Goal: Task Accomplishment & Management: Manage account settings

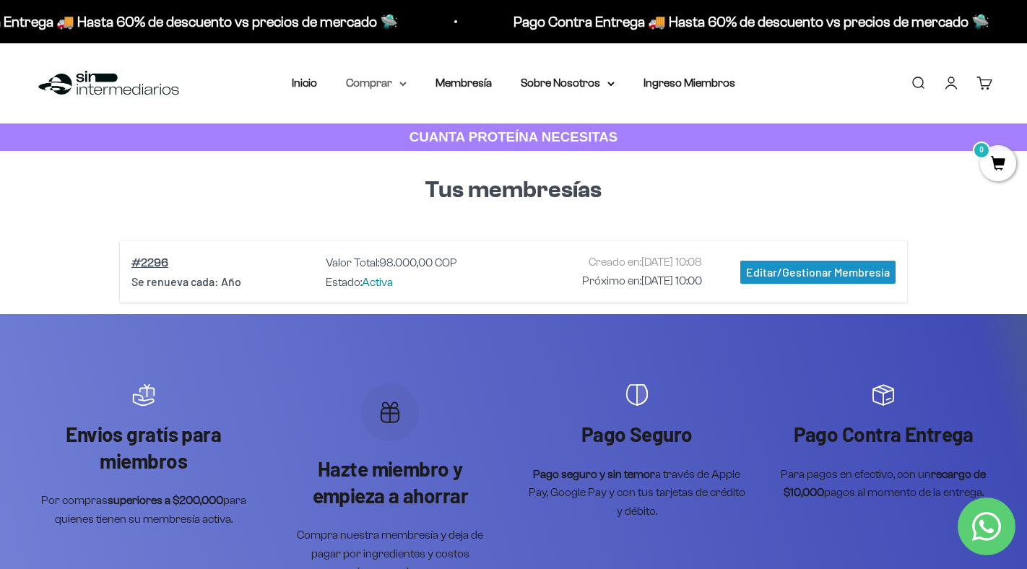
click at [395, 82] on summary "Comprar" at bounding box center [376, 83] width 61 height 19
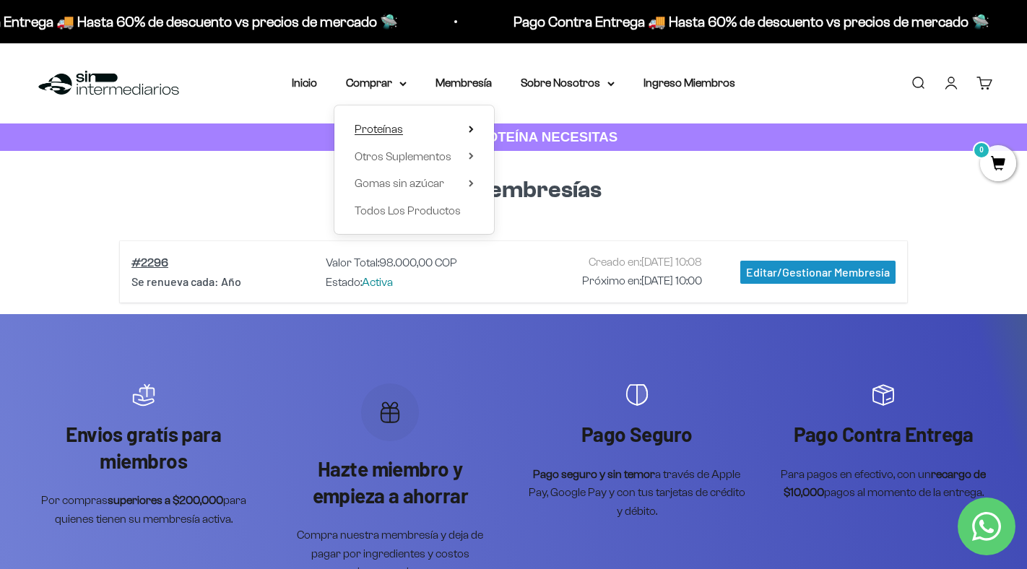
click at [414, 128] on summary "Proteínas" at bounding box center [414, 129] width 119 height 19
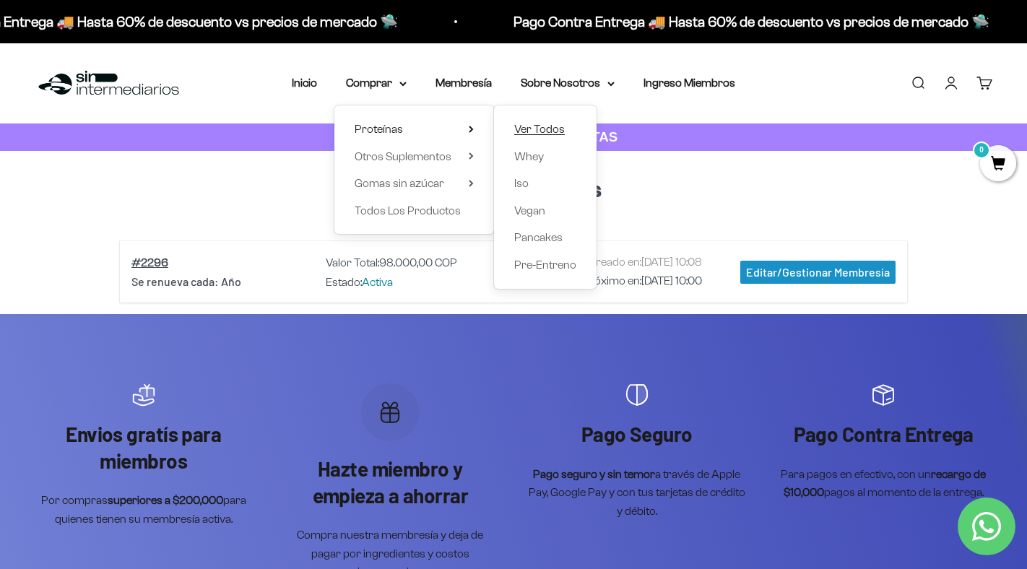
click at [555, 132] on span "Ver Todos" at bounding box center [539, 129] width 51 height 12
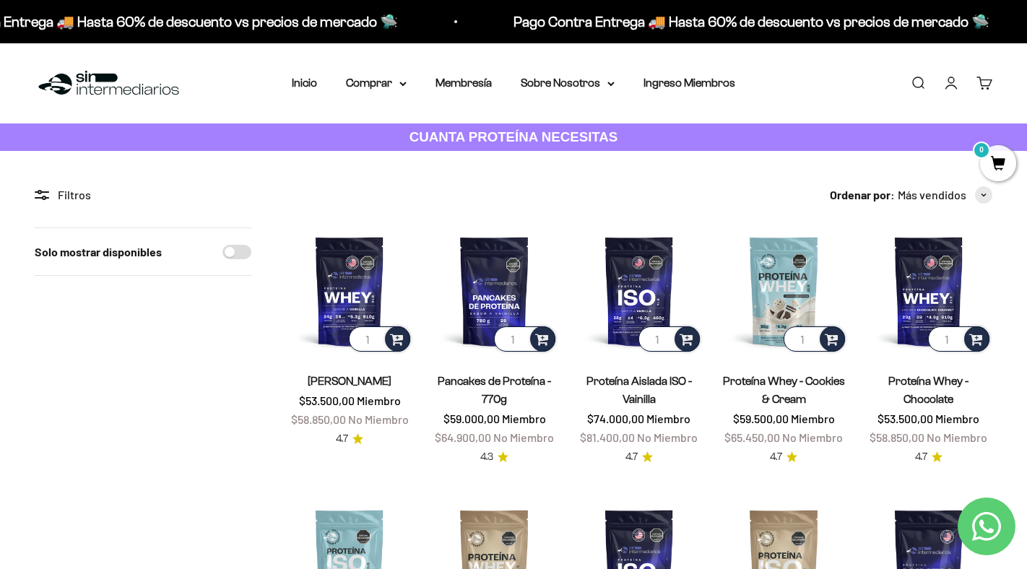
click at [209, 253] on div "Solo mostrar disponibles" at bounding box center [143, 252] width 217 height 48
click at [222, 253] on div "Solo mostrar disponibles" at bounding box center [143, 252] width 217 height 48
click at [229, 255] on input "Solo mostrar disponibles" at bounding box center [236, 252] width 29 height 14
checkbox input "true"
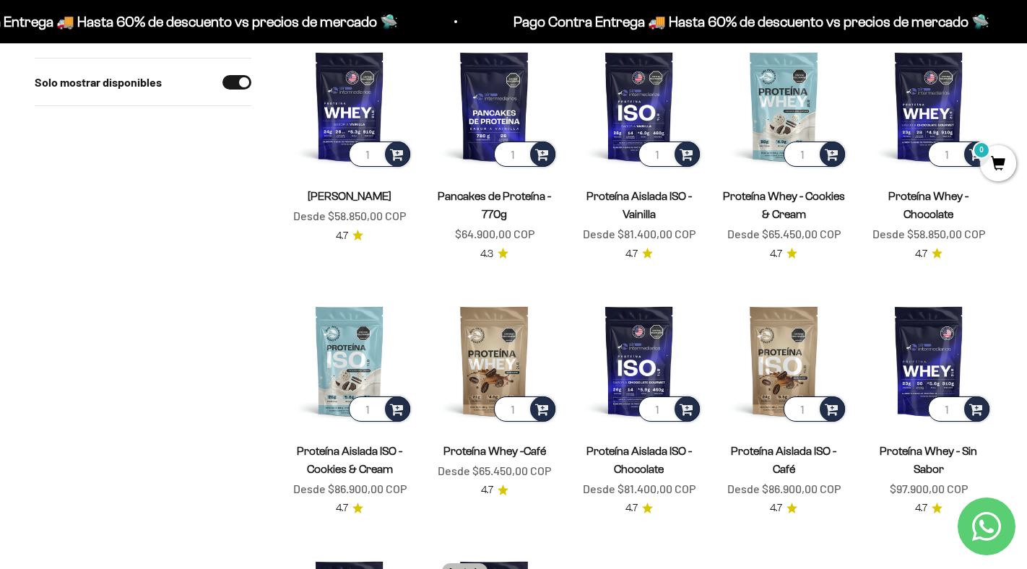
scroll to position [160, 0]
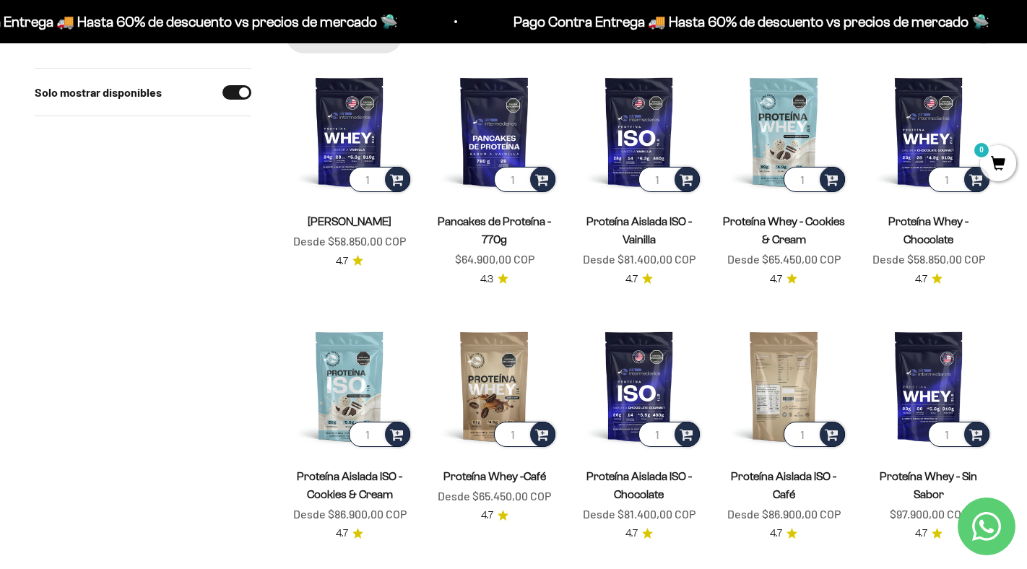
click at [776, 372] on img at bounding box center [783, 385] width 127 height 127
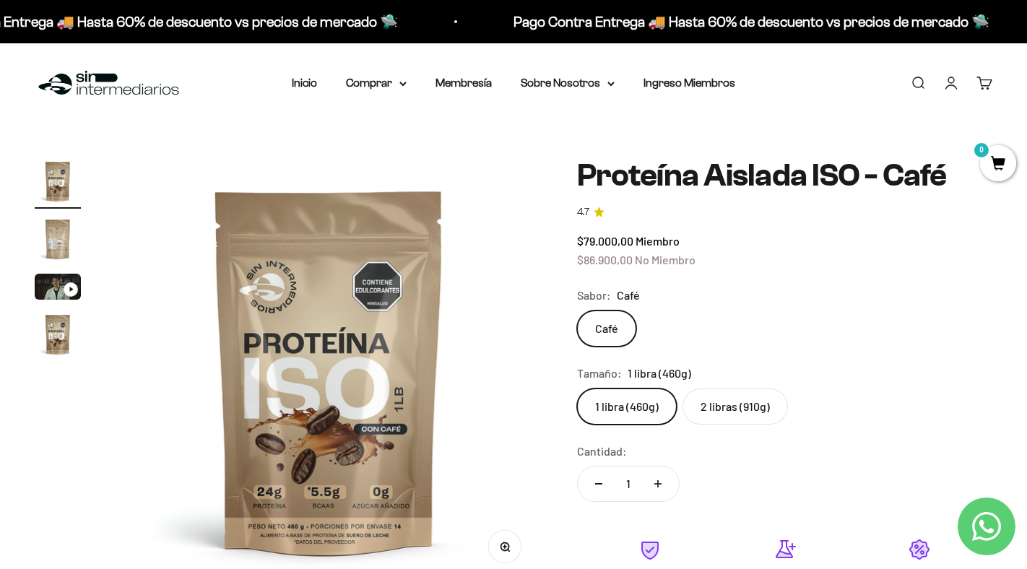
click at [57, 230] on img "Ir al artículo 2" at bounding box center [58, 239] width 46 height 46
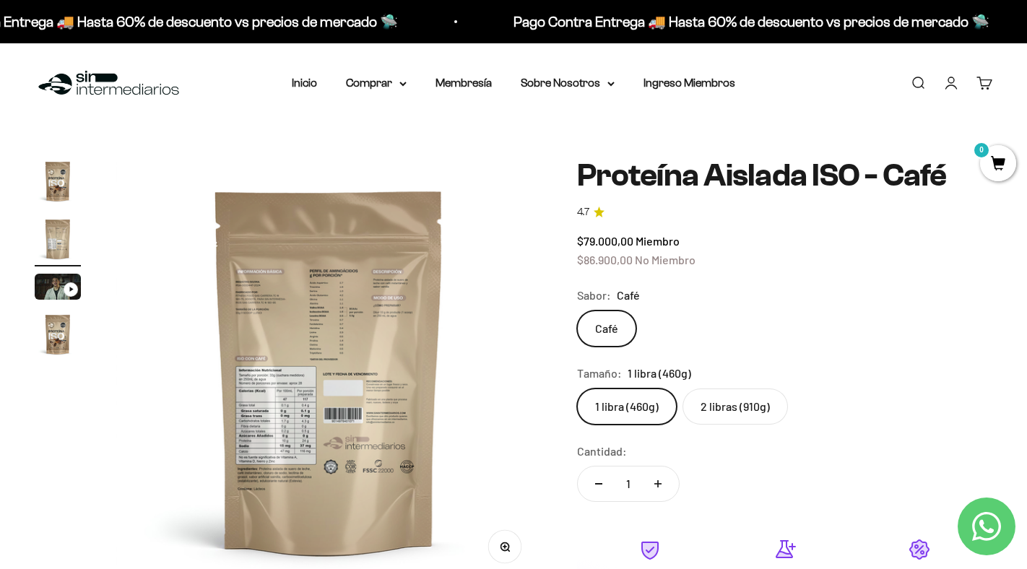
click at [348, 355] on img at bounding box center [329, 371] width 427 height 427
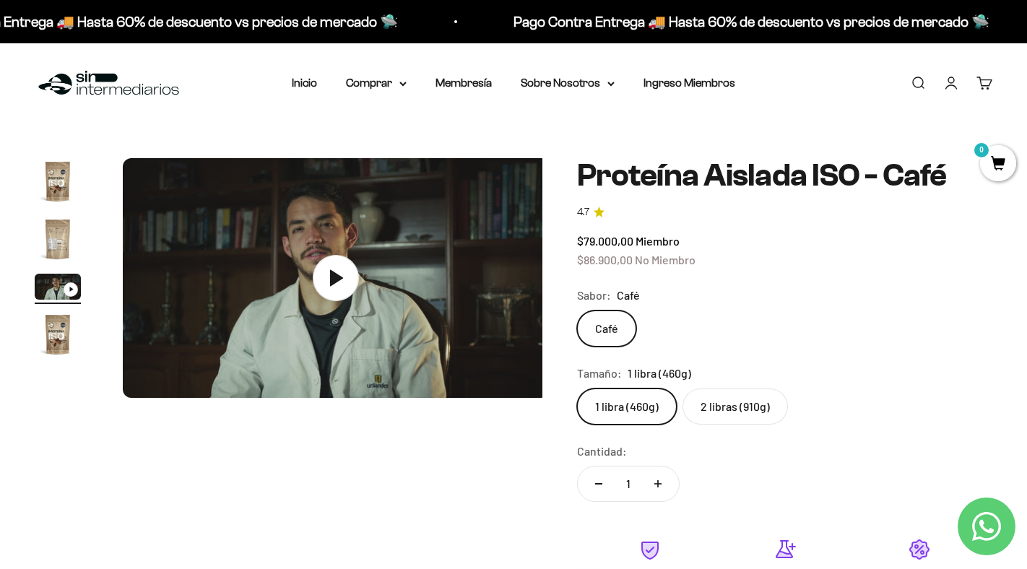
scroll to position [0, 888]
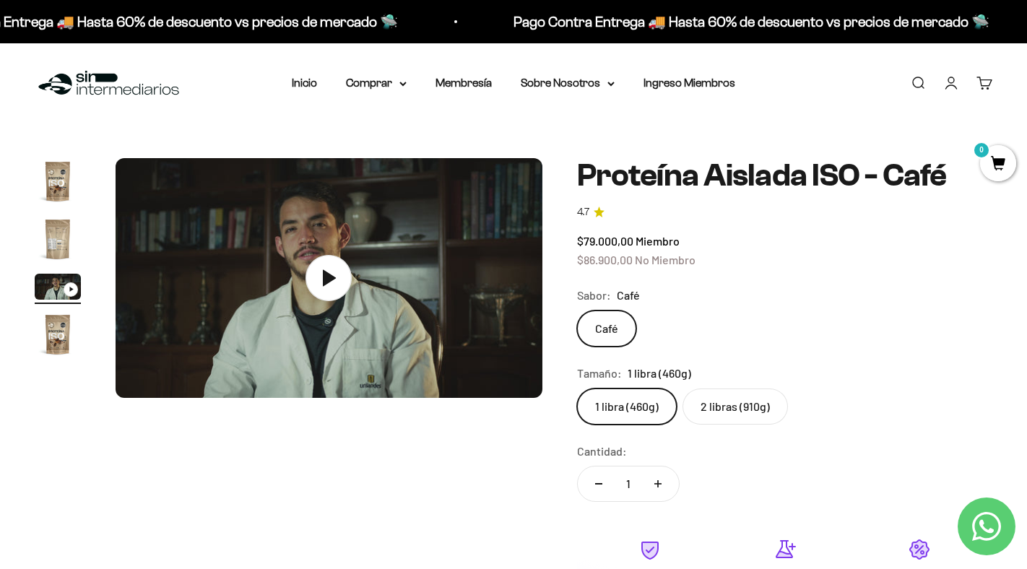
click at [42, 231] on img "Ir al artículo 2" at bounding box center [58, 239] width 46 height 46
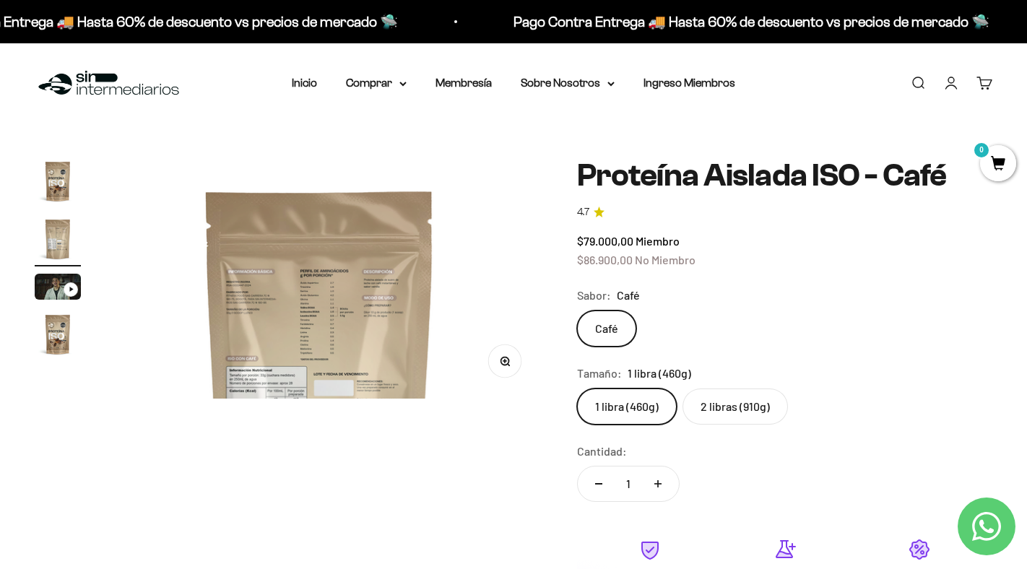
scroll to position [0, 444]
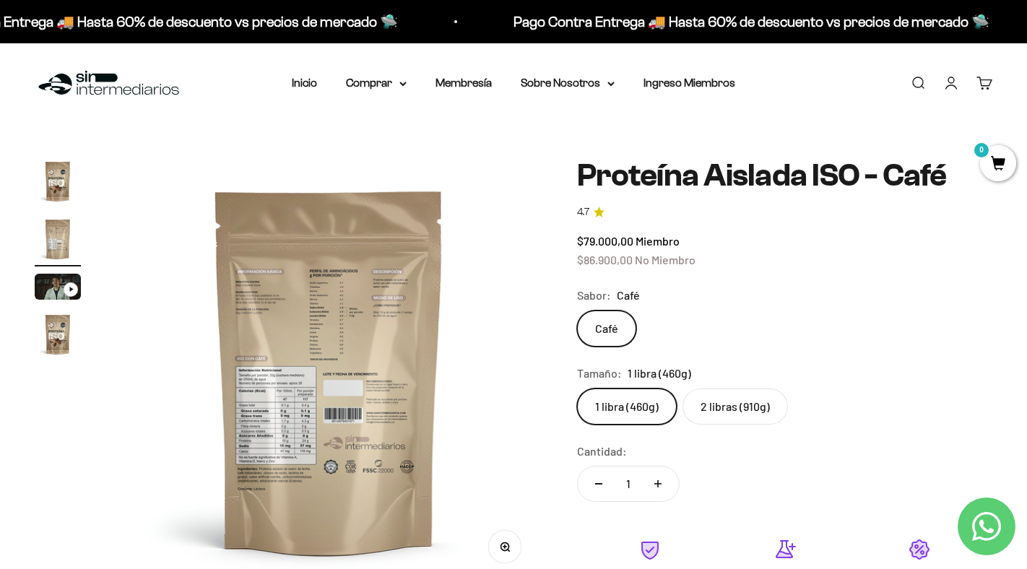
click at [505, 539] on button "Zoom" at bounding box center [504, 547] width 32 height 32
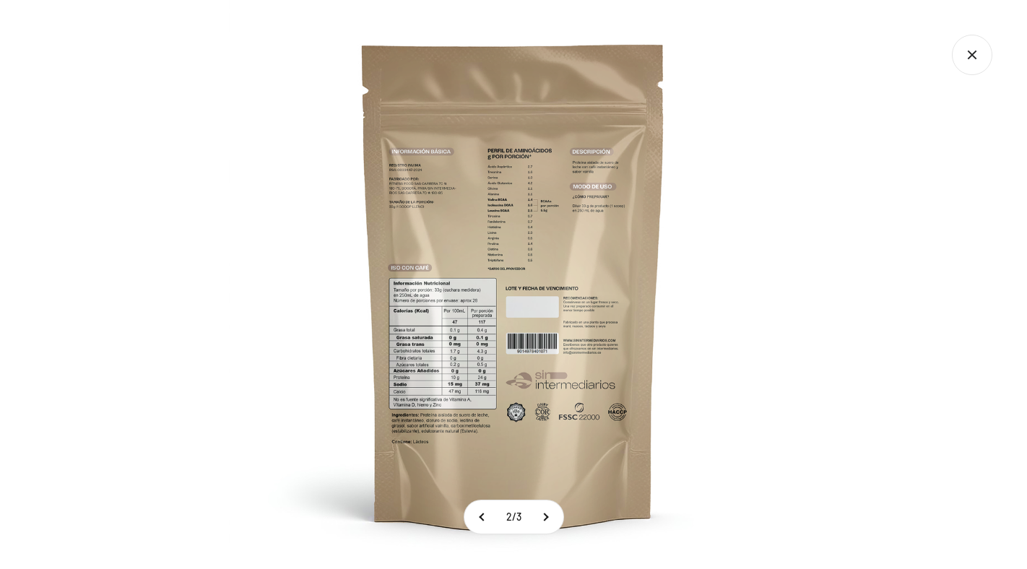
click at [625, 300] on img at bounding box center [513, 284] width 569 height 569
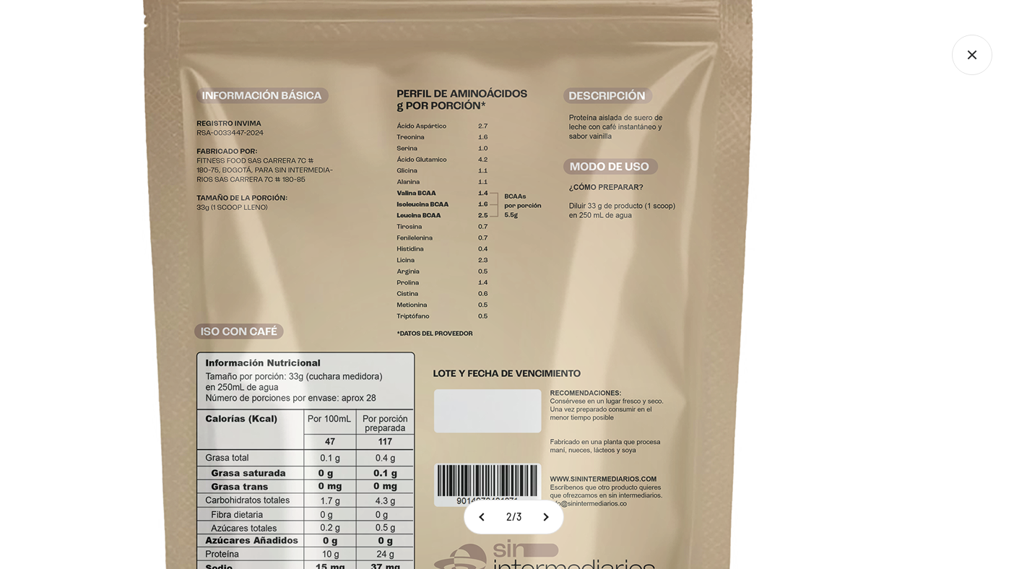
click at [615, 269] on img at bounding box center [448, 365] width 1155 height 1155
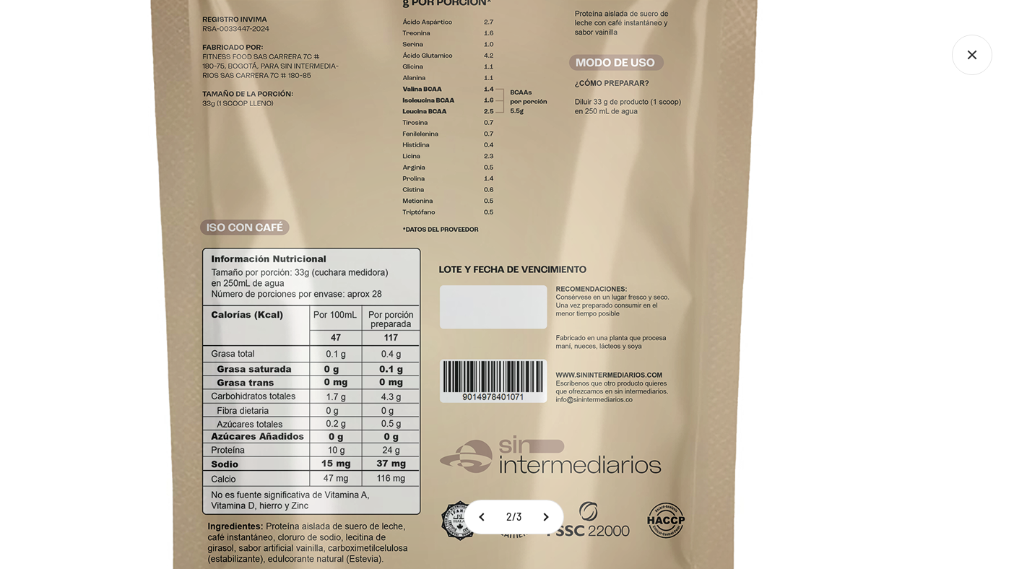
click at [619, 170] on img at bounding box center [454, 261] width 1155 height 1155
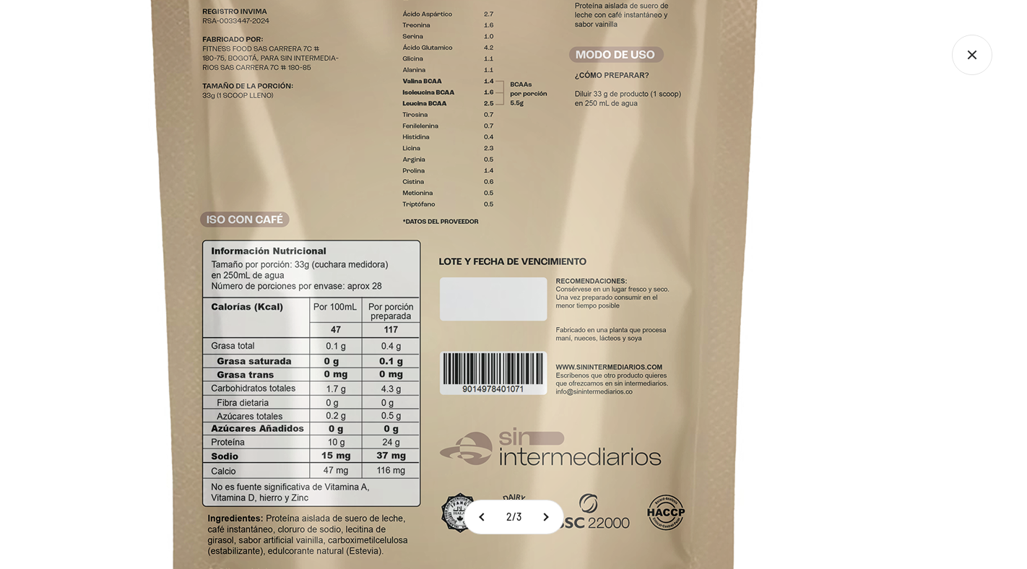
click at [739, 175] on img at bounding box center [454, 253] width 1155 height 1155
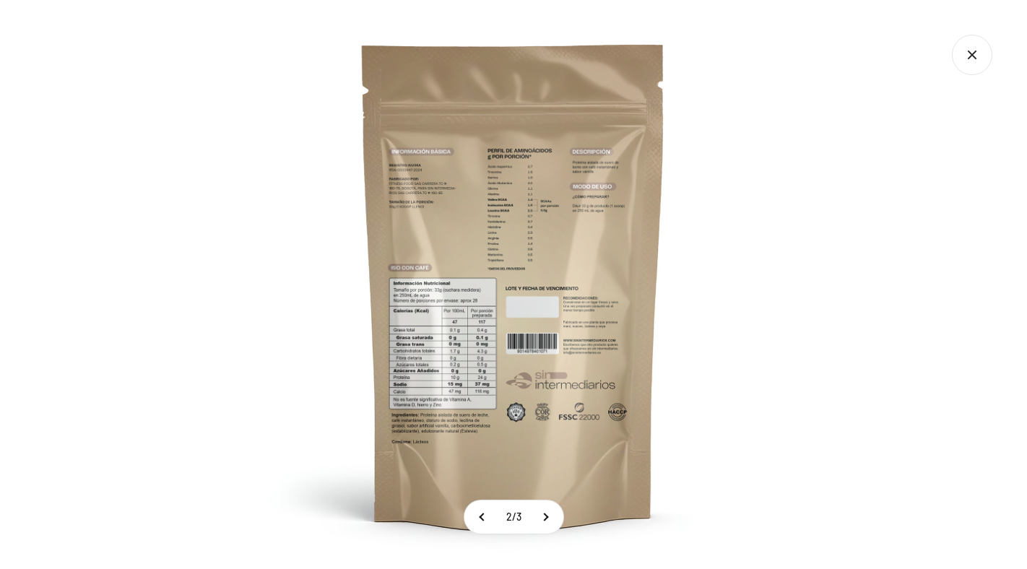
click at [974, 61] on icon "Cerrar galería" at bounding box center [972, 55] width 40 height 40
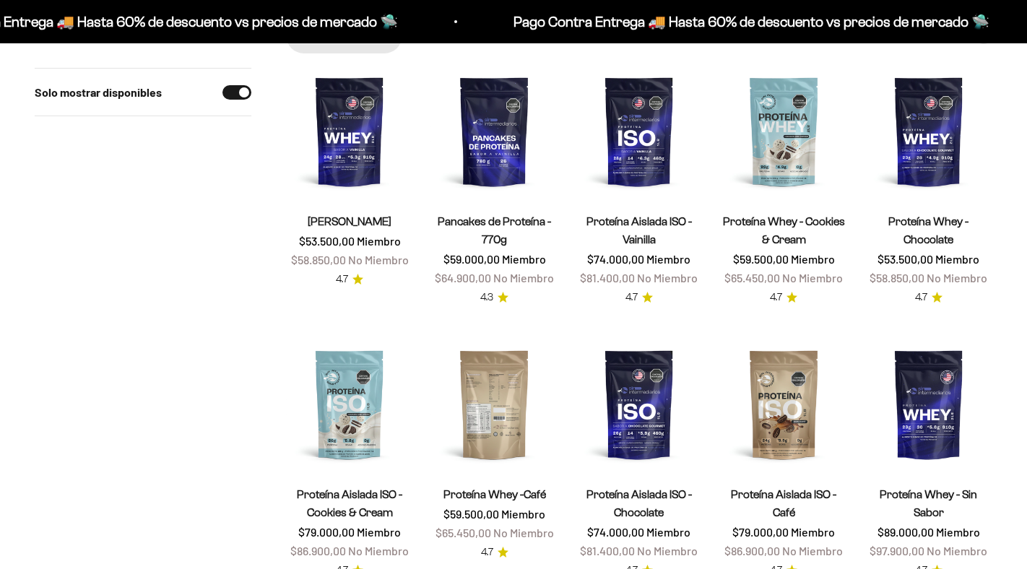
scroll to position [160, 0]
click at [498, 395] on img at bounding box center [493, 404] width 127 height 127
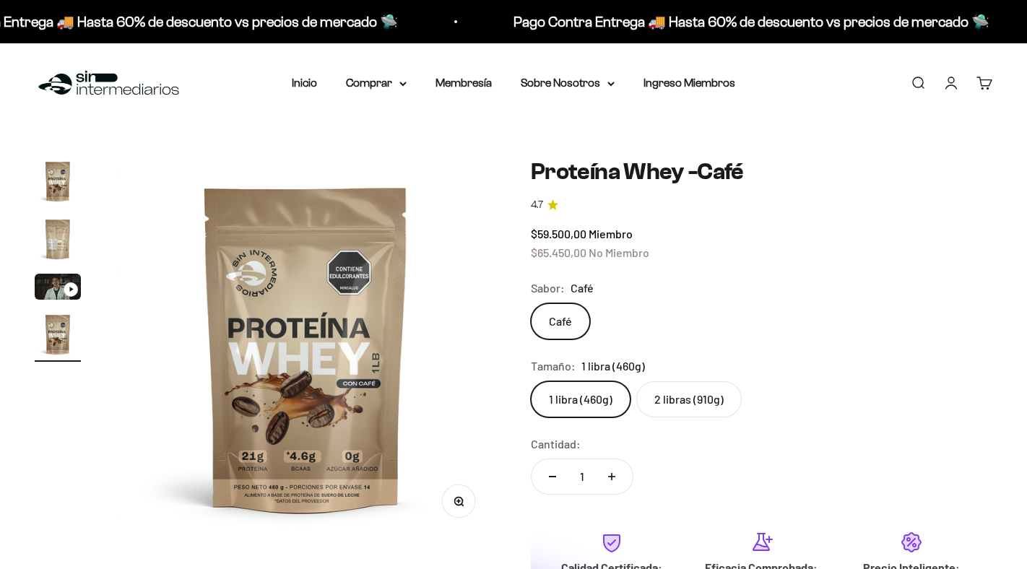
click at [56, 243] on img "Ir al artículo 2" at bounding box center [58, 239] width 46 height 46
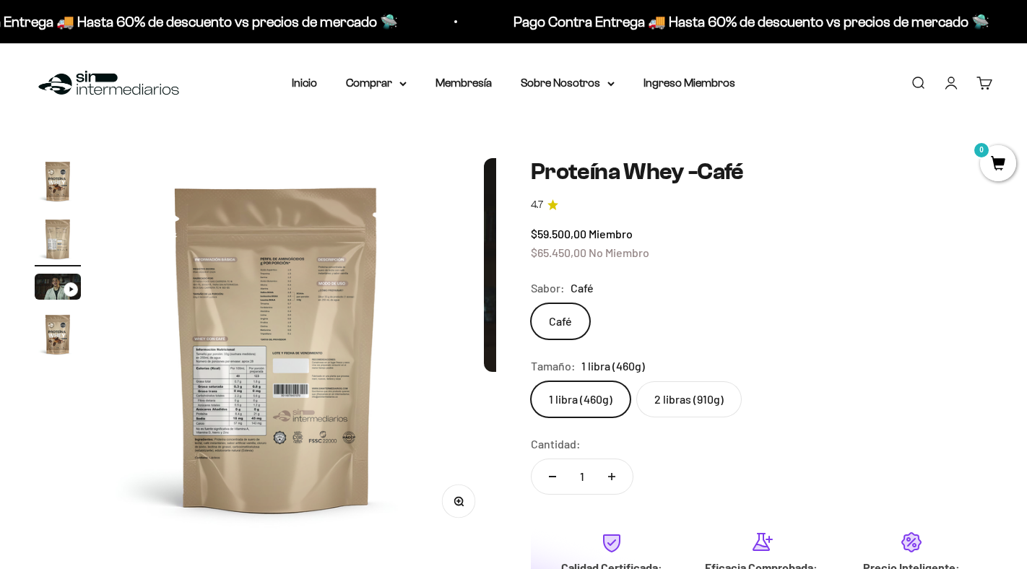
scroll to position [0, 398]
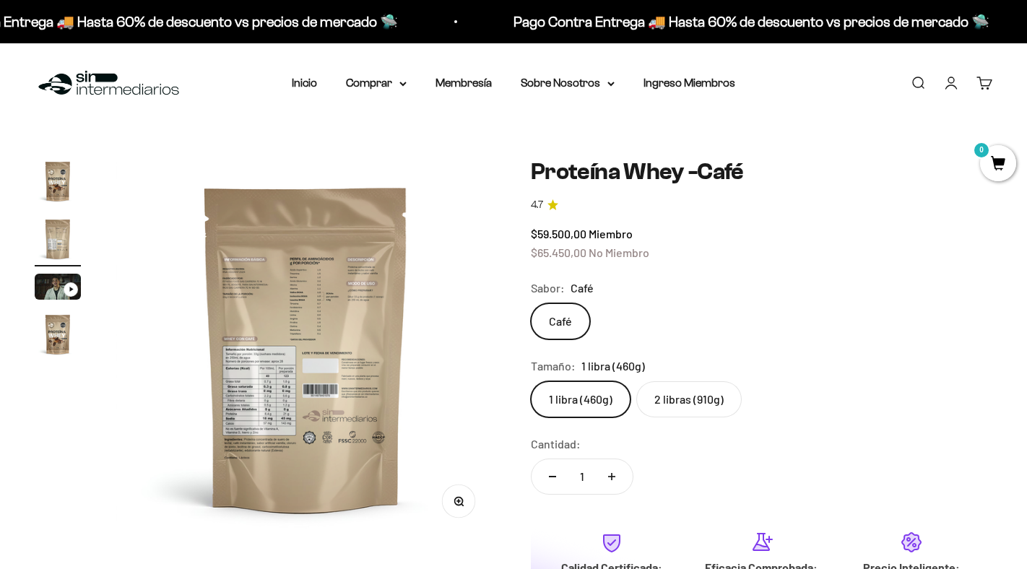
click at [465, 506] on button "Zoom" at bounding box center [459, 501] width 32 height 32
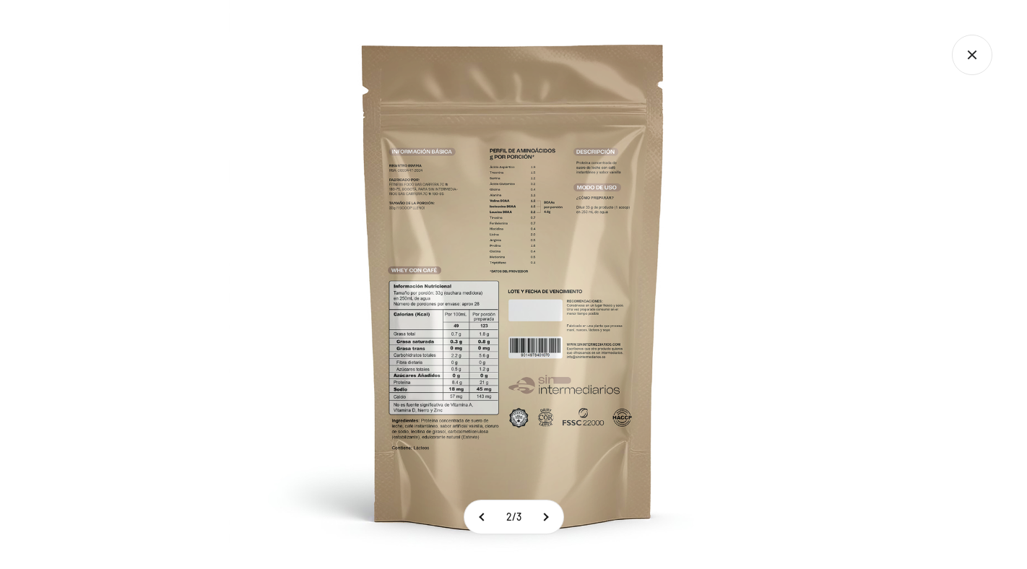
click at [523, 341] on img at bounding box center [513, 284] width 569 height 569
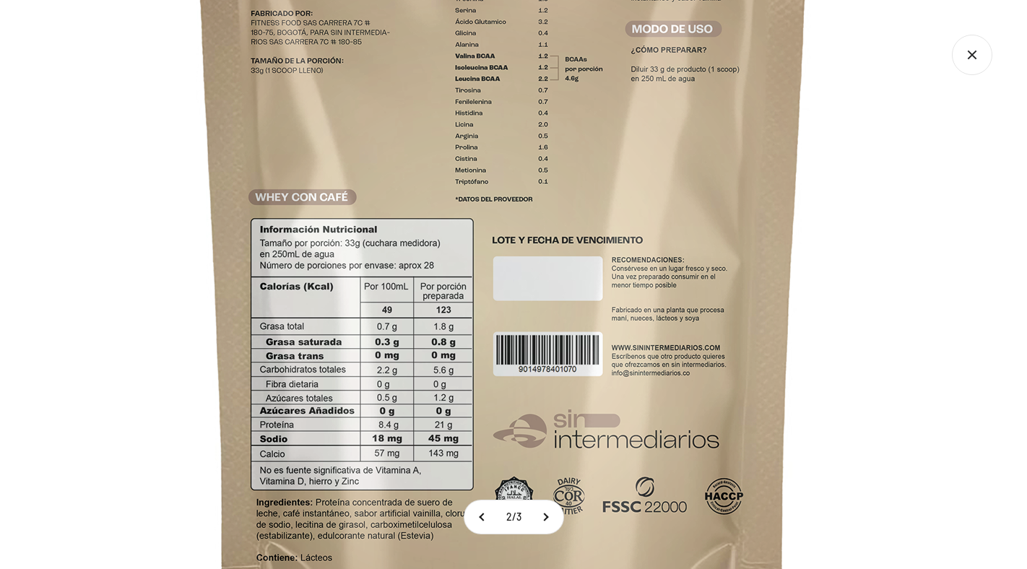
click at [791, 259] on img at bounding box center [503, 225] width 1155 height 1155
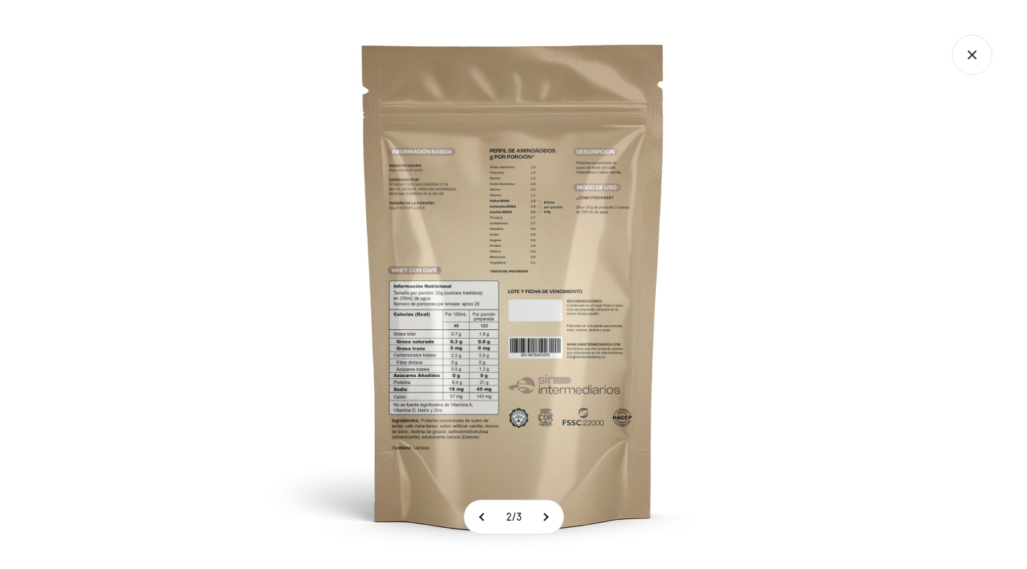
click at [984, 48] on icon "Cerrar galería" at bounding box center [972, 55] width 40 height 40
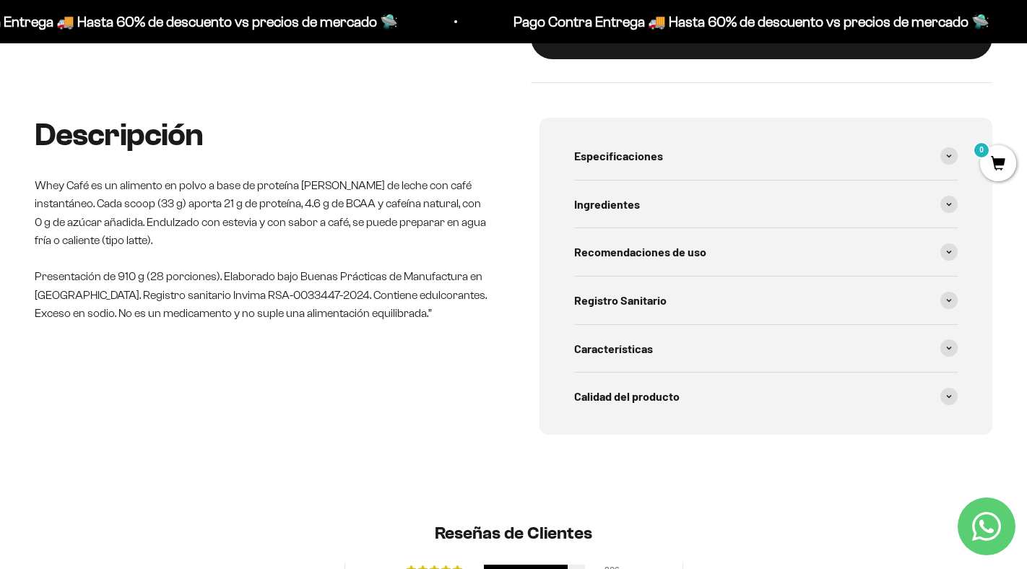
scroll to position [647, 0]
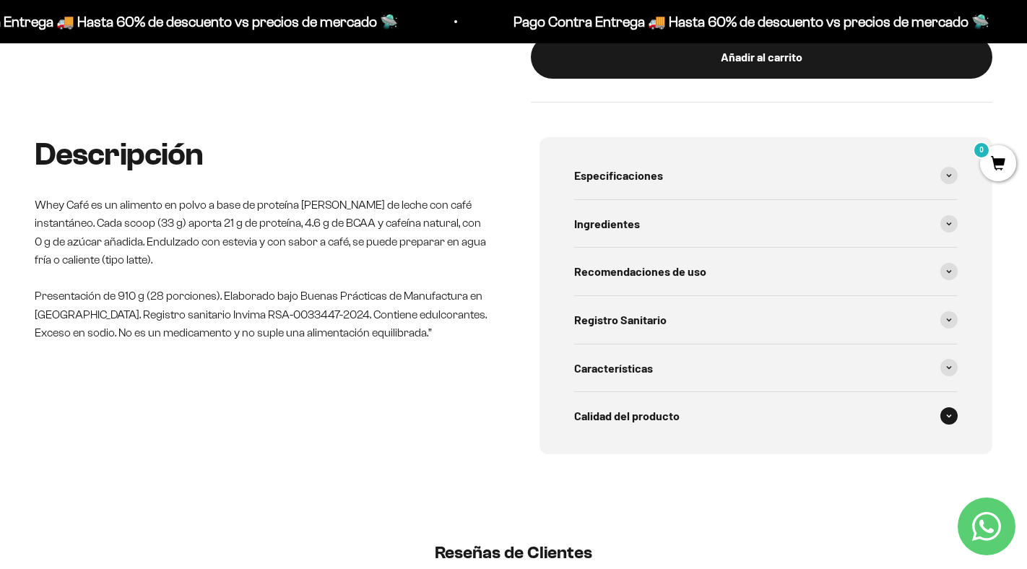
click at [942, 409] on div "Calidad del producto" at bounding box center [765, 416] width 383 height 48
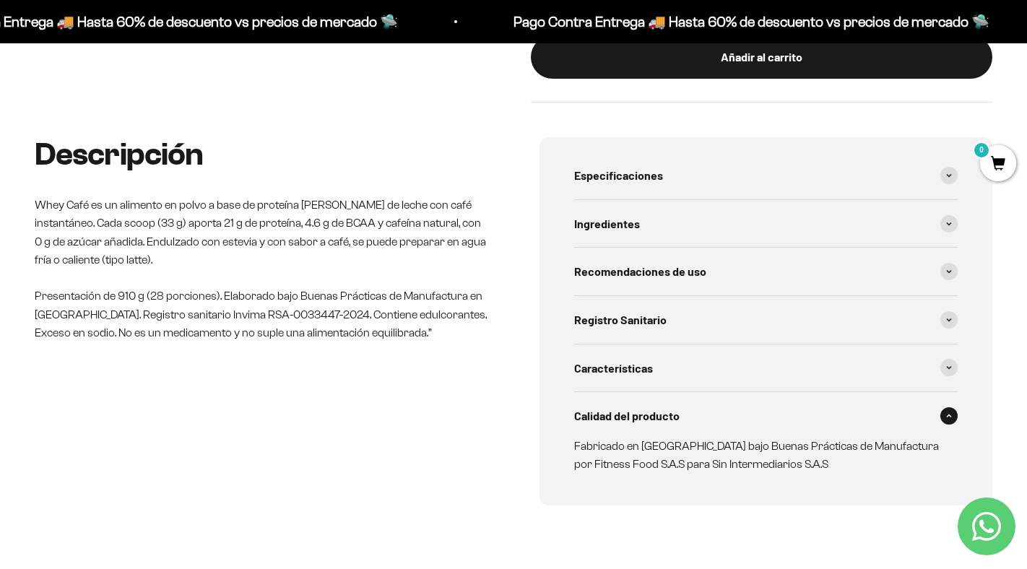
click at [935, 412] on div "Calidad del producto" at bounding box center [765, 416] width 383 height 48
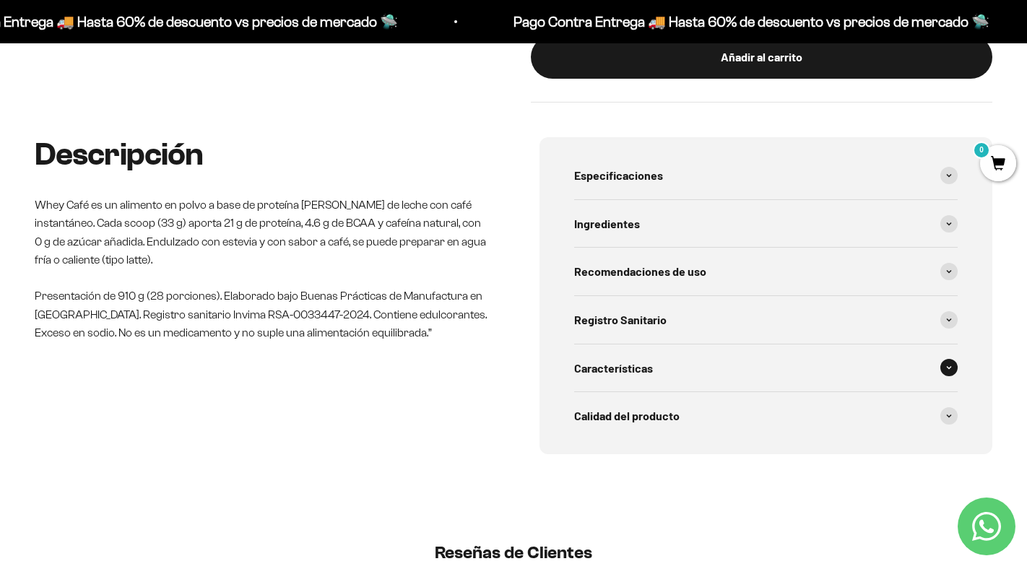
click at [947, 375] on span at bounding box center [948, 367] width 17 height 17
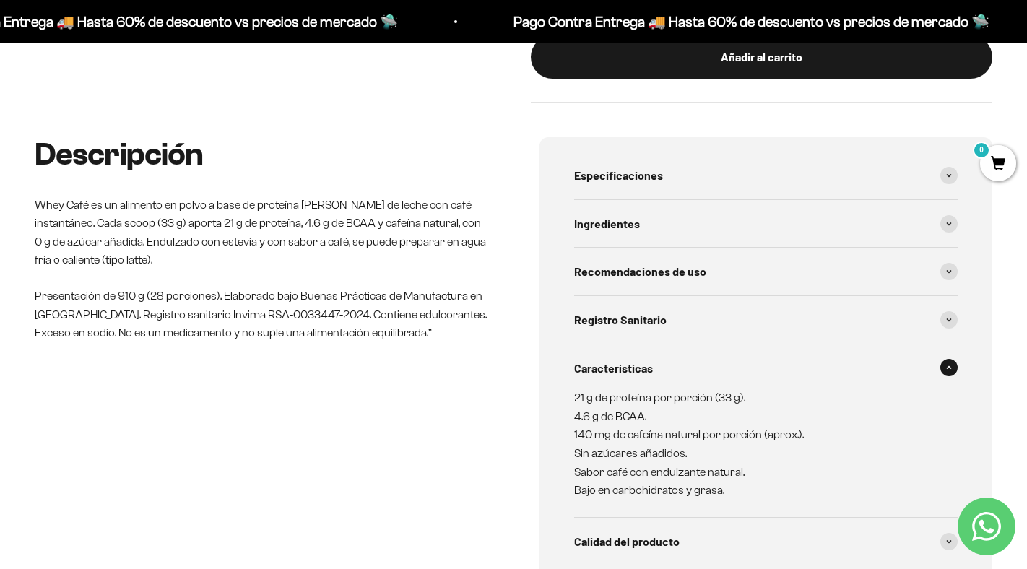
click at [947, 375] on span at bounding box center [948, 367] width 17 height 17
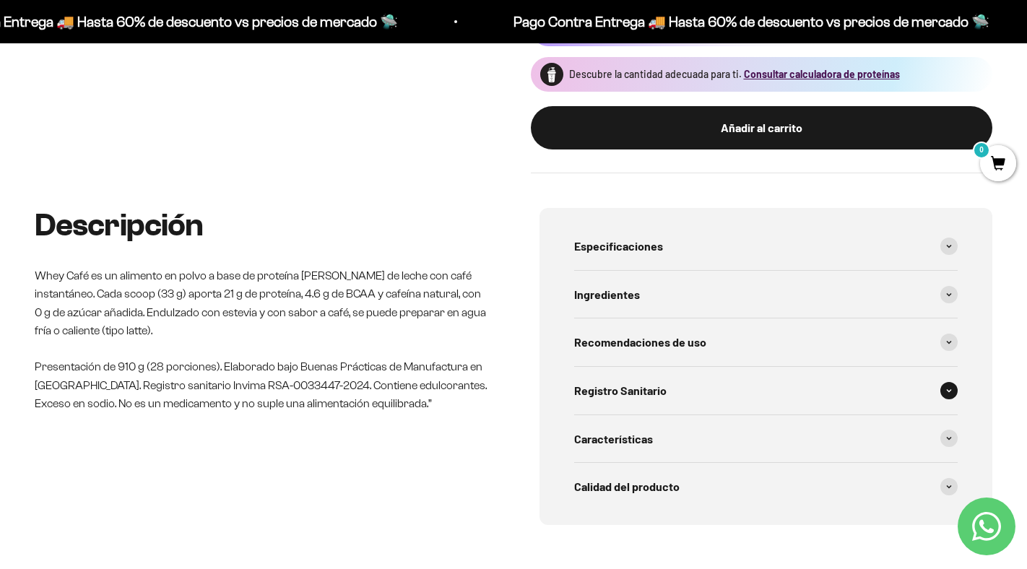
scroll to position [576, 0]
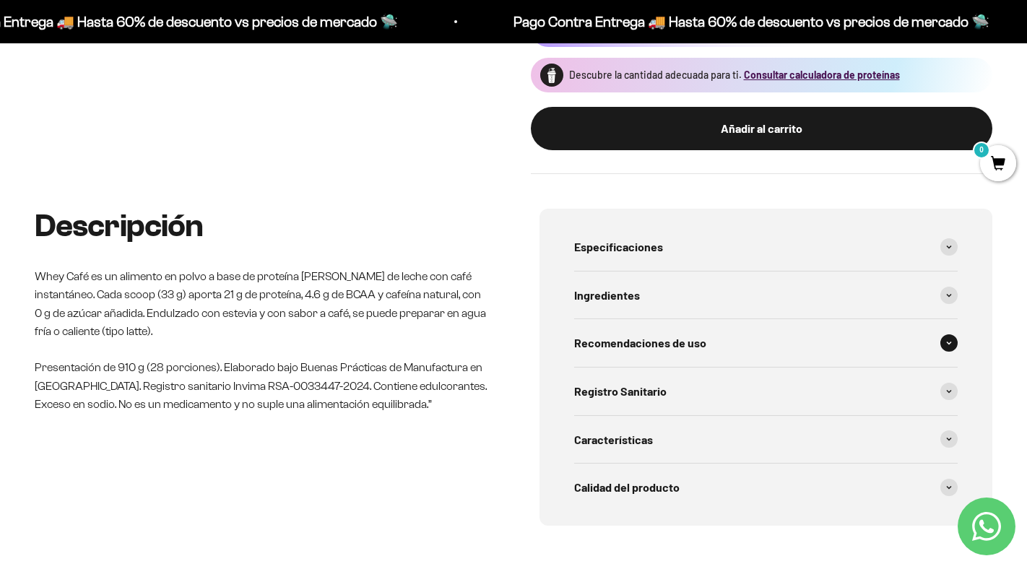
click at [892, 339] on div "Recomendaciones de uso" at bounding box center [765, 343] width 383 height 48
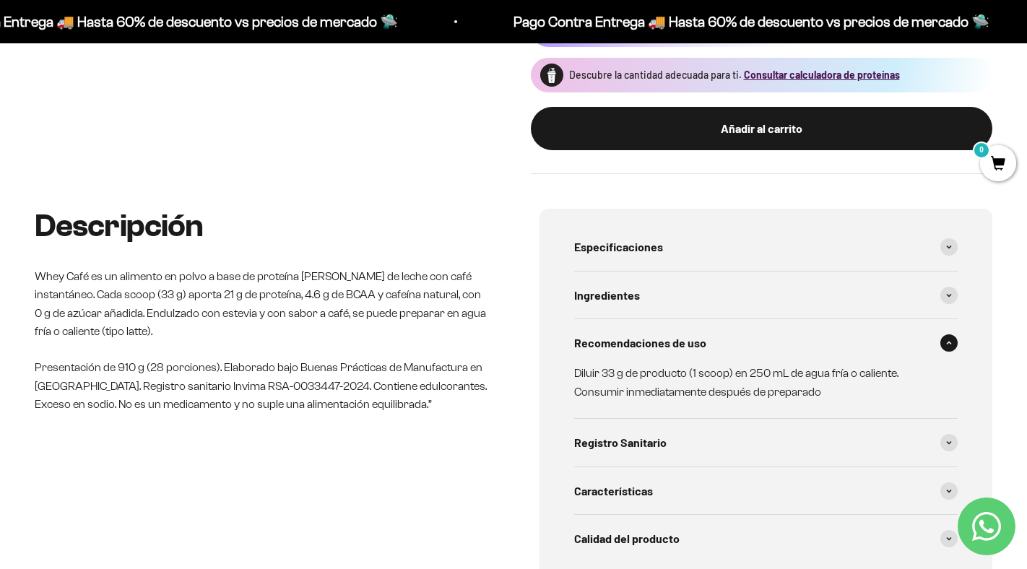
click at [938, 345] on div "Recomendaciones de uso" at bounding box center [765, 343] width 383 height 48
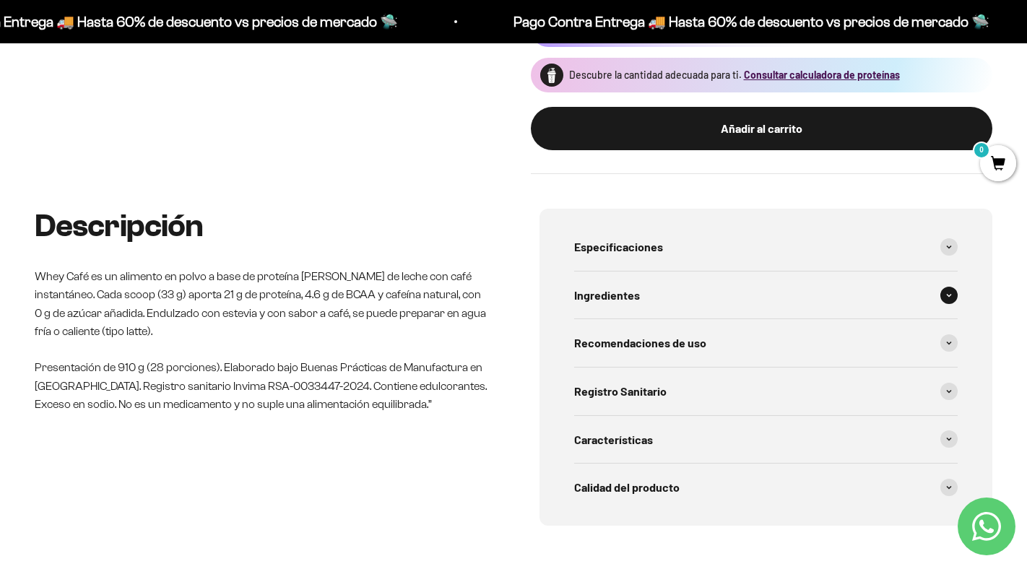
click at [943, 295] on span at bounding box center [948, 295] width 17 height 17
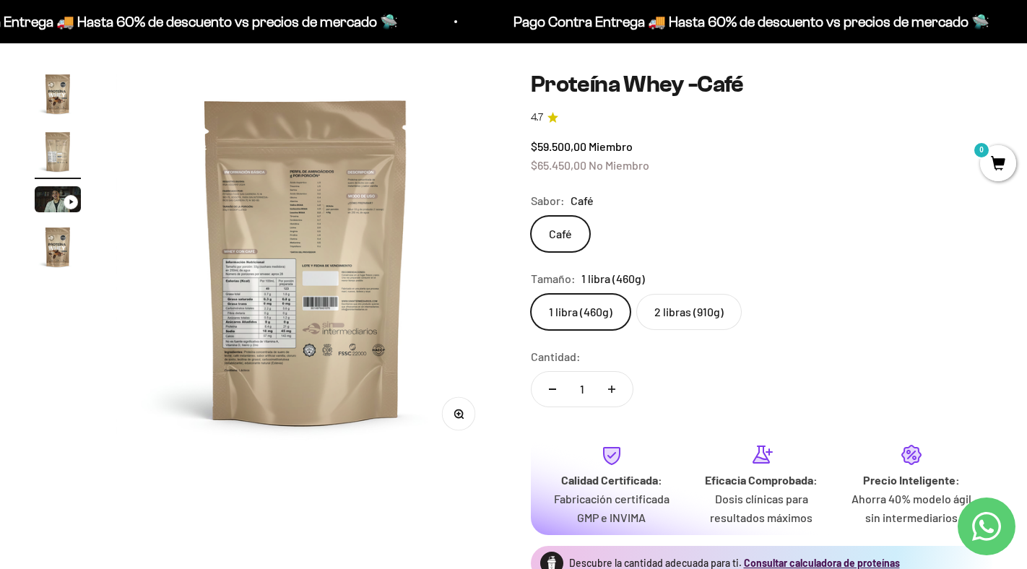
scroll to position [0, 0]
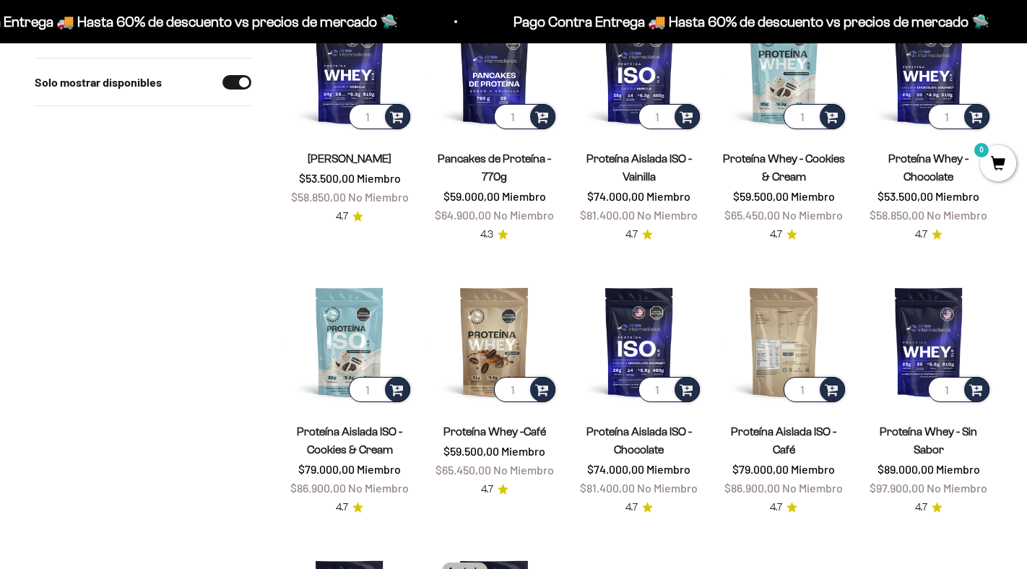
scroll to position [235, 0]
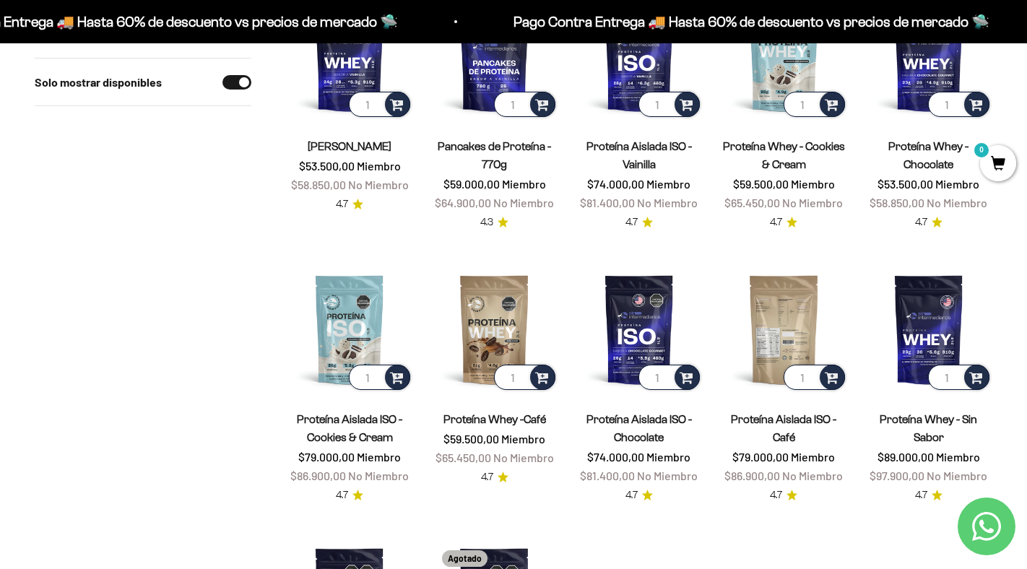
click at [784, 301] on img at bounding box center [783, 329] width 127 height 127
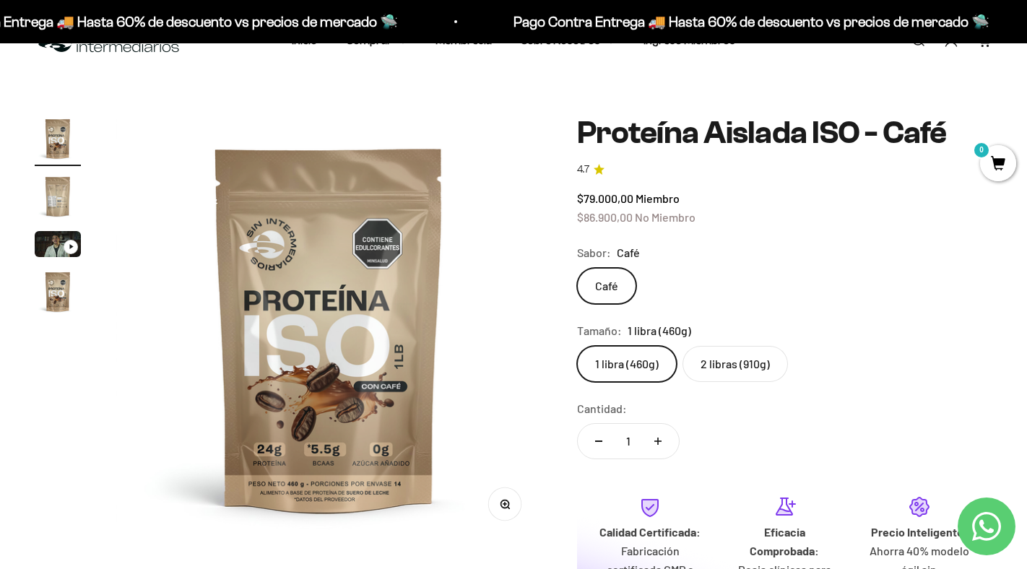
scroll to position [43, 0]
click at [740, 362] on label "2 libras (910g)" at bounding box center [734, 363] width 105 height 36
click at [577, 345] on input "2 libras (910g)" at bounding box center [576, 344] width 1 height 1
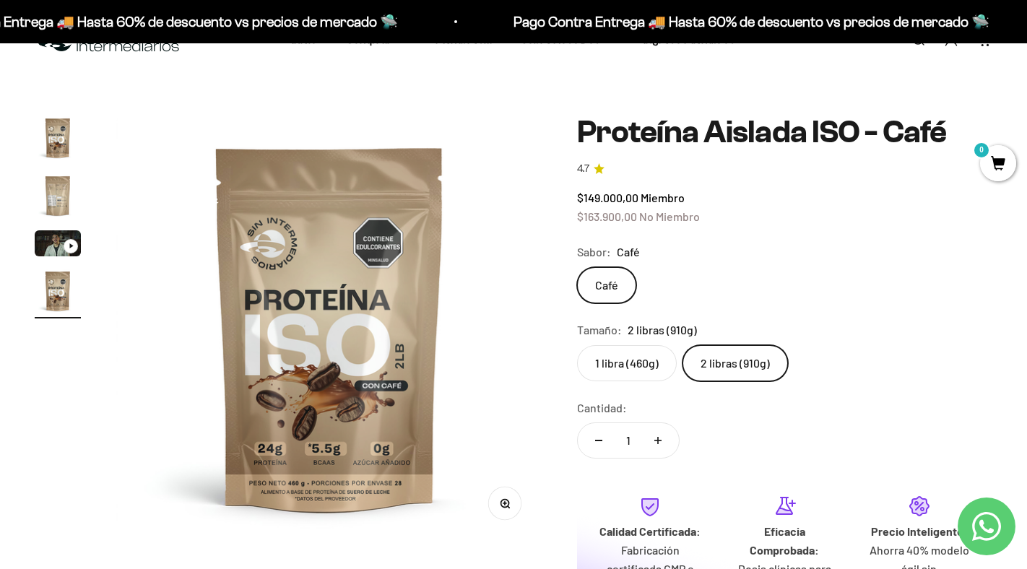
click at [622, 360] on label "1 libra (460g)" at bounding box center [627, 363] width 100 height 36
click at [577, 345] on input "1 libra (460g)" at bounding box center [576, 344] width 1 height 1
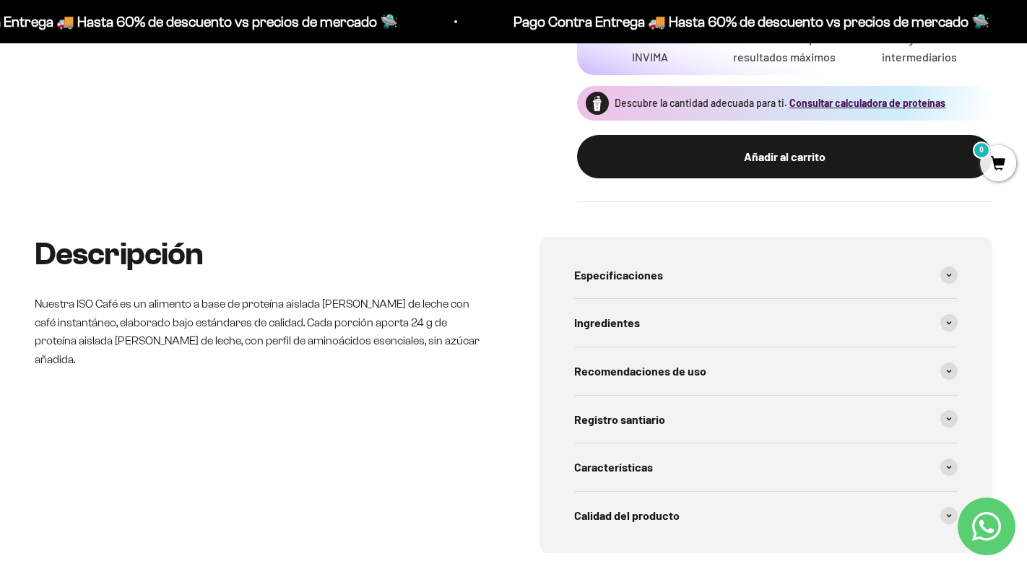
scroll to position [570, 0]
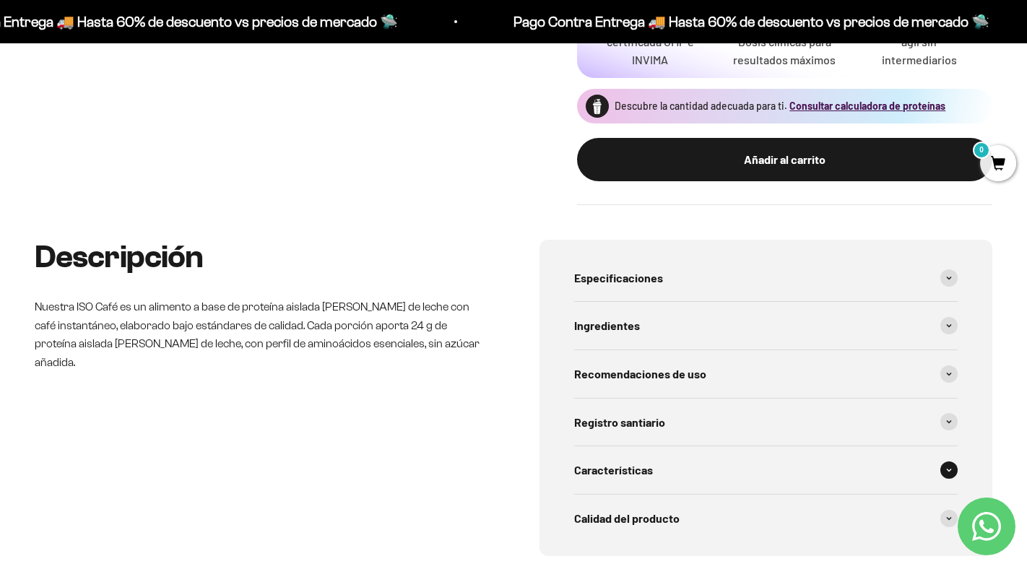
click at [800, 472] on div "Características" at bounding box center [765, 470] width 383 height 48
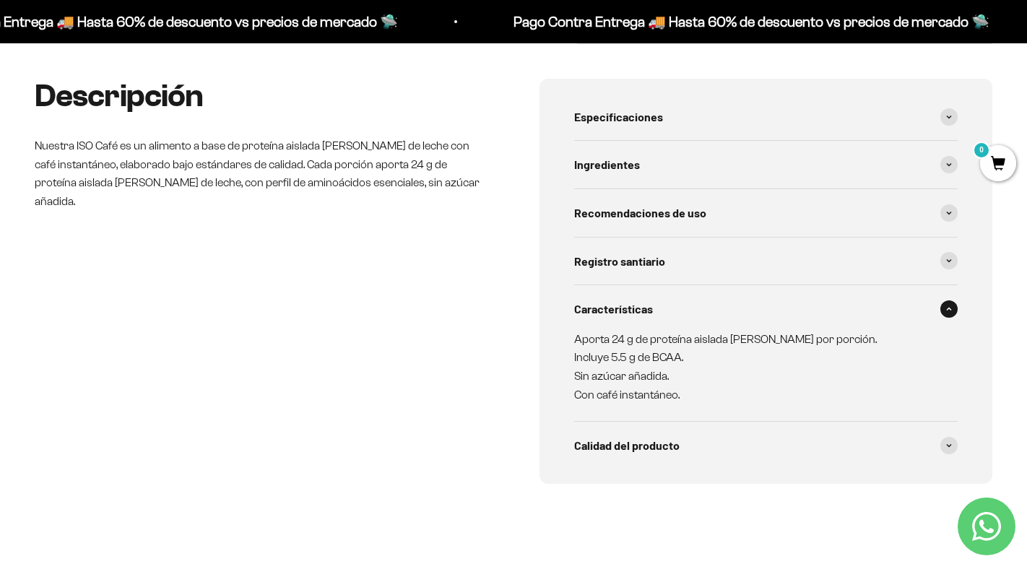
scroll to position [736, 0]
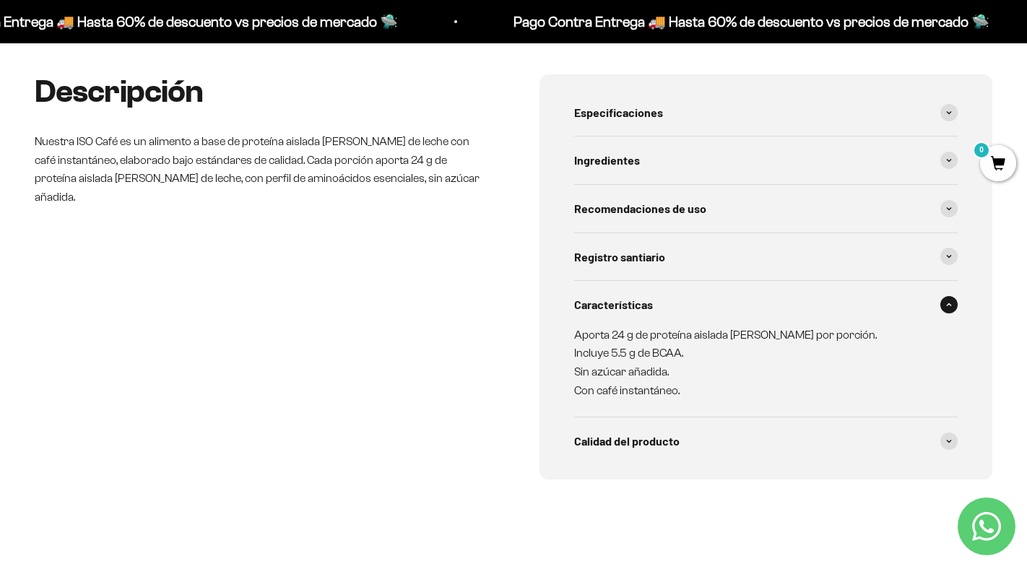
click at [944, 305] on span at bounding box center [948, 304] width 17 height 17
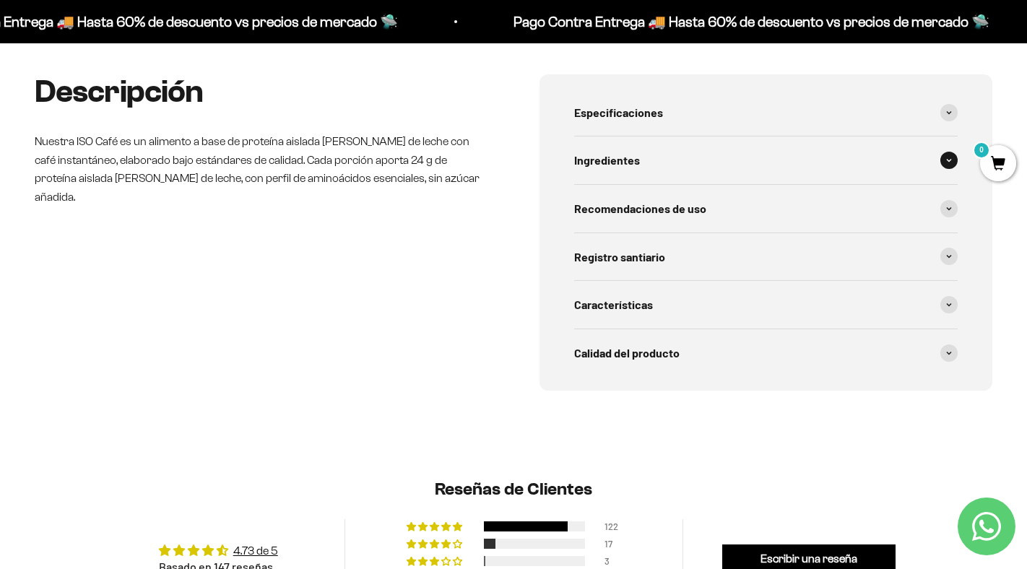
click at [874, 177] on div "Ingredientes" at bounding box center [765, 160] width 383 height 48
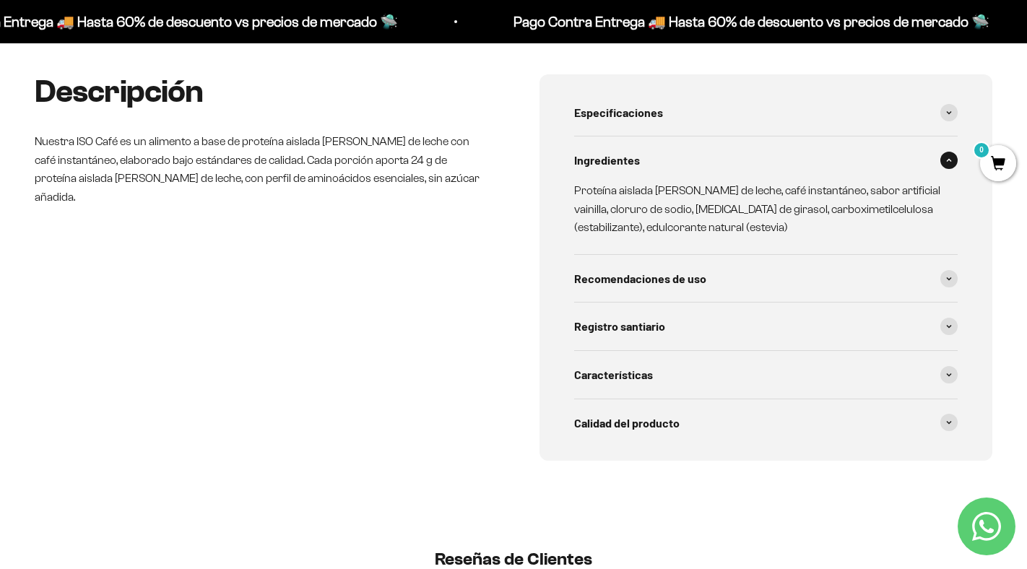
click at [950, 165] on span at bounding box center [948, 160] width 17 height 17
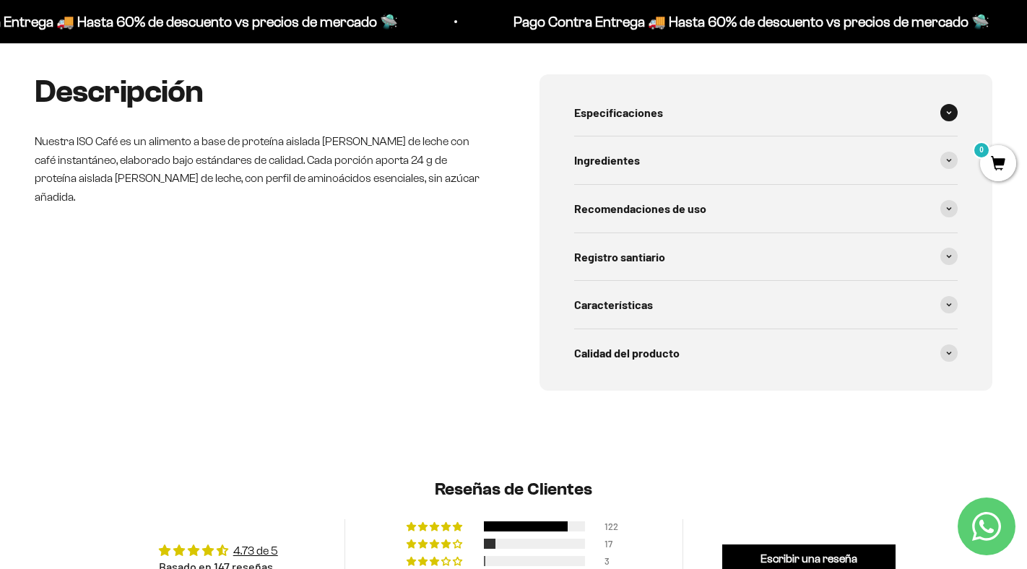
click at [926, 113] on div "Especificaciones" at bounding box center [765, 113] width 383 height 48
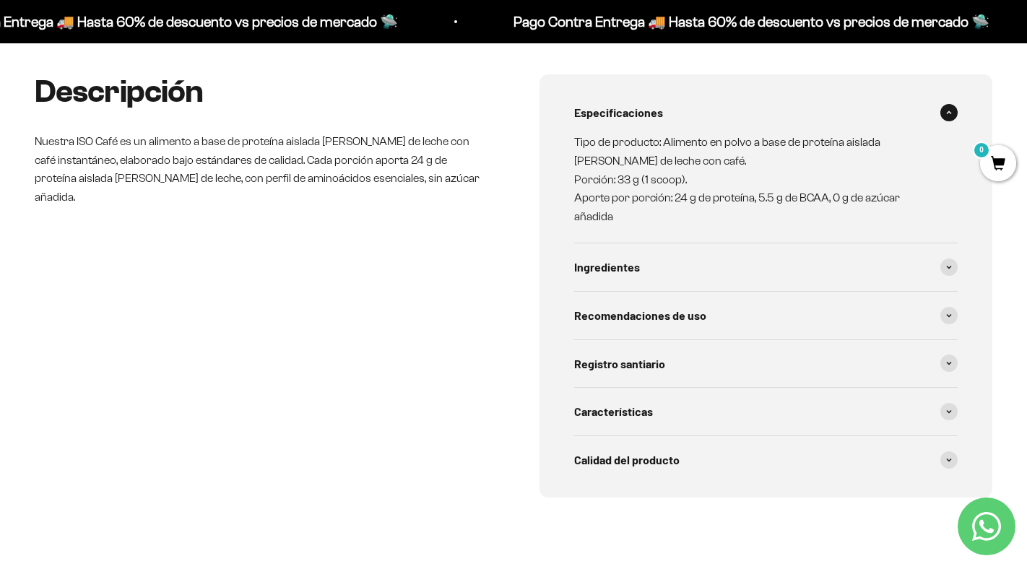
click at [937, 116] on div "Especificaciones" at bounding box center [765, 113] width 383 height 48
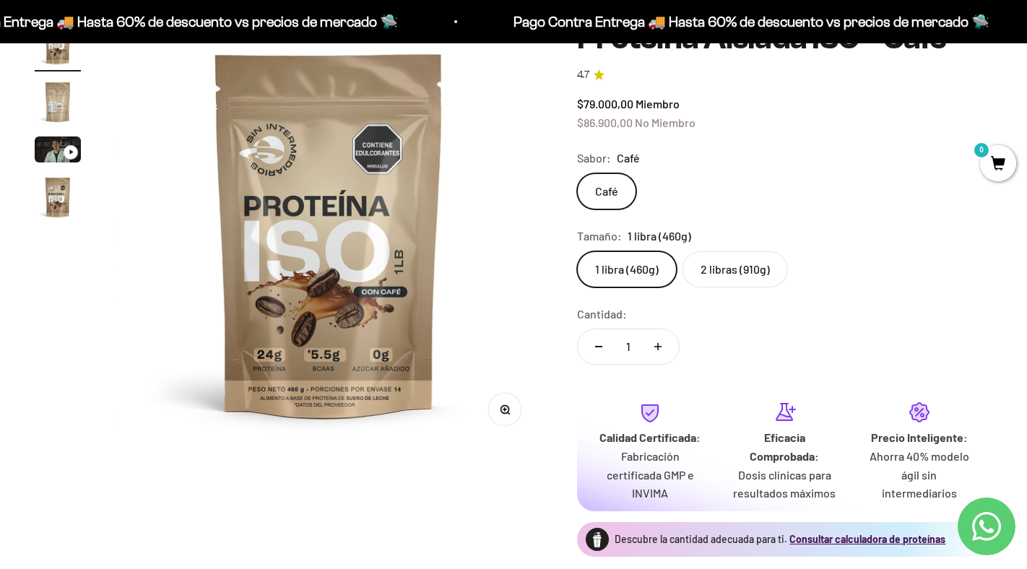
scroll to position [0, 0]
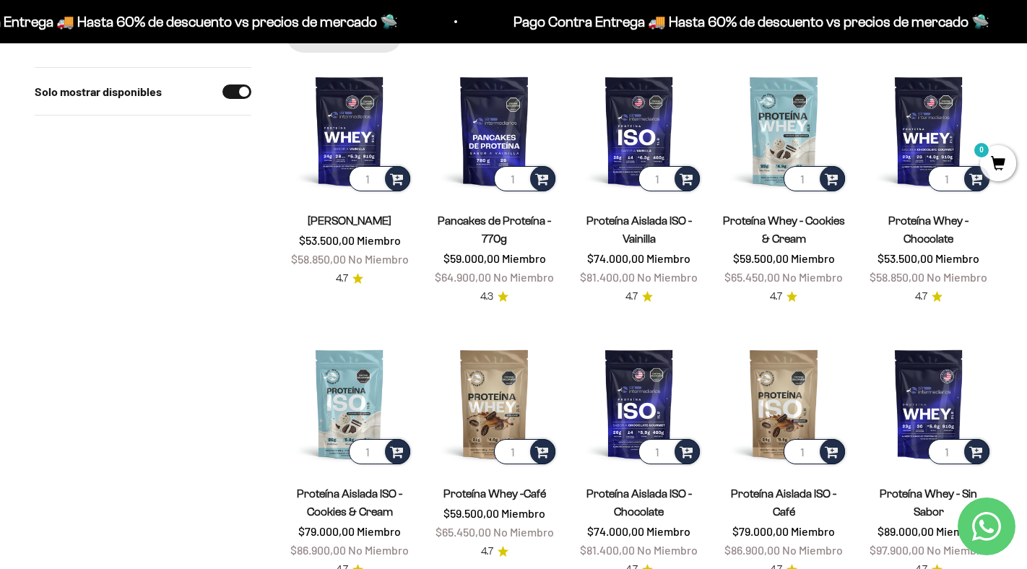
scroll to position [206, 0]
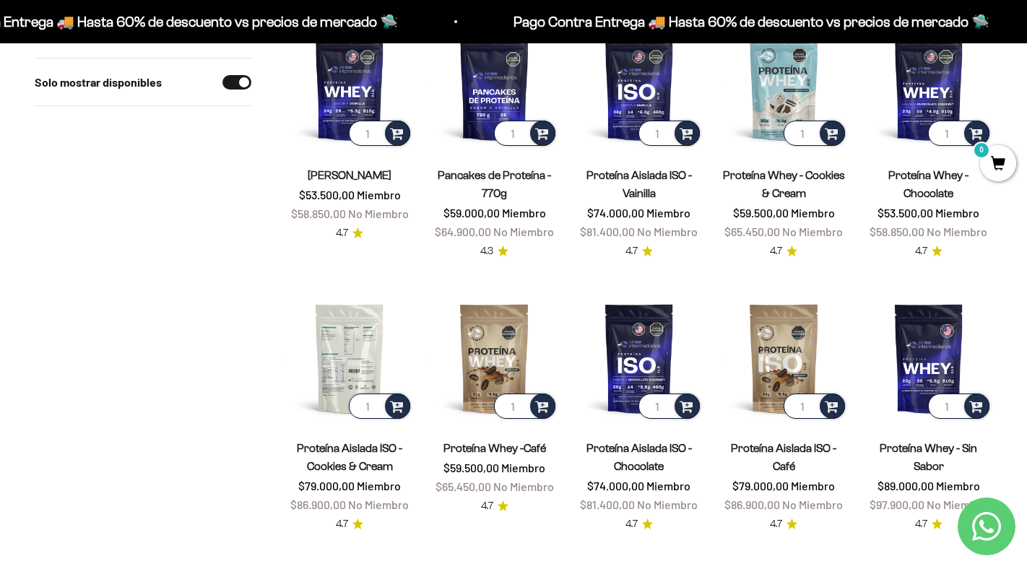
click at [358, 342] on img at bounding box center [349, 358] width 127 height 127
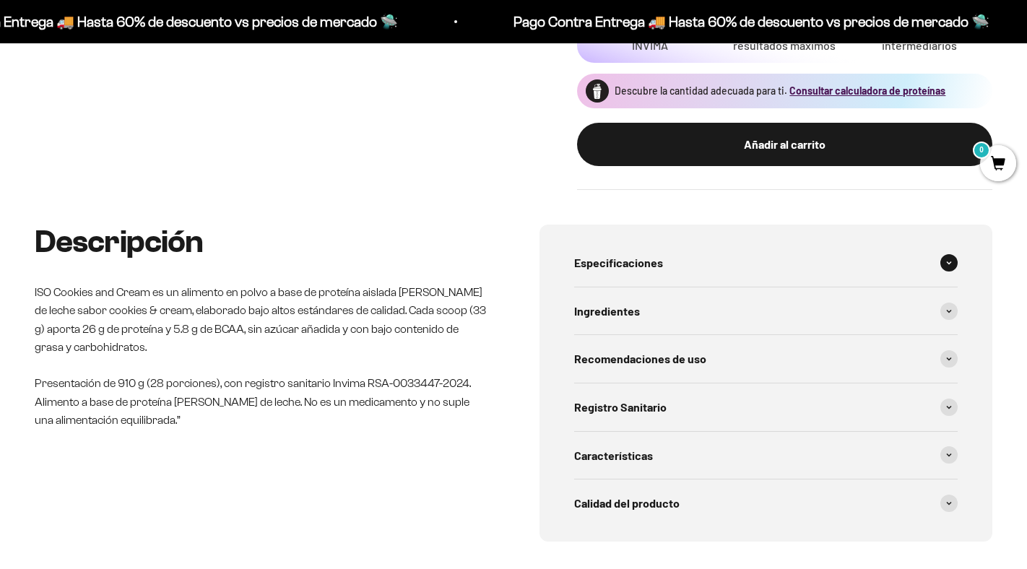
scroll to position [604, 0]
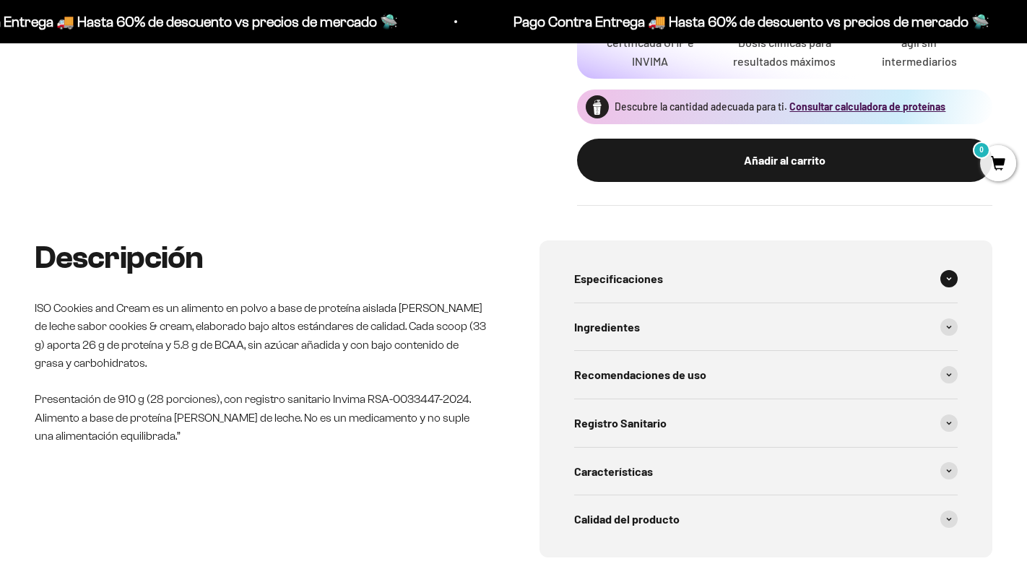
click at [829, 274] on div "Especificaciones" at bounding box center [765, 279] width 383 height 48
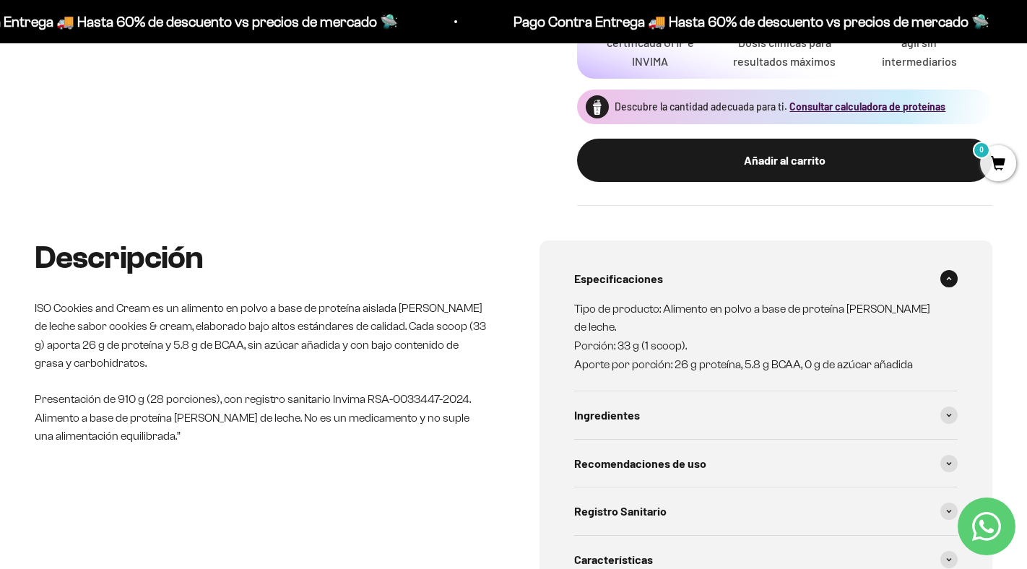
click at [952, 274] on span at bounding box center [948, 278] width 17 height 17
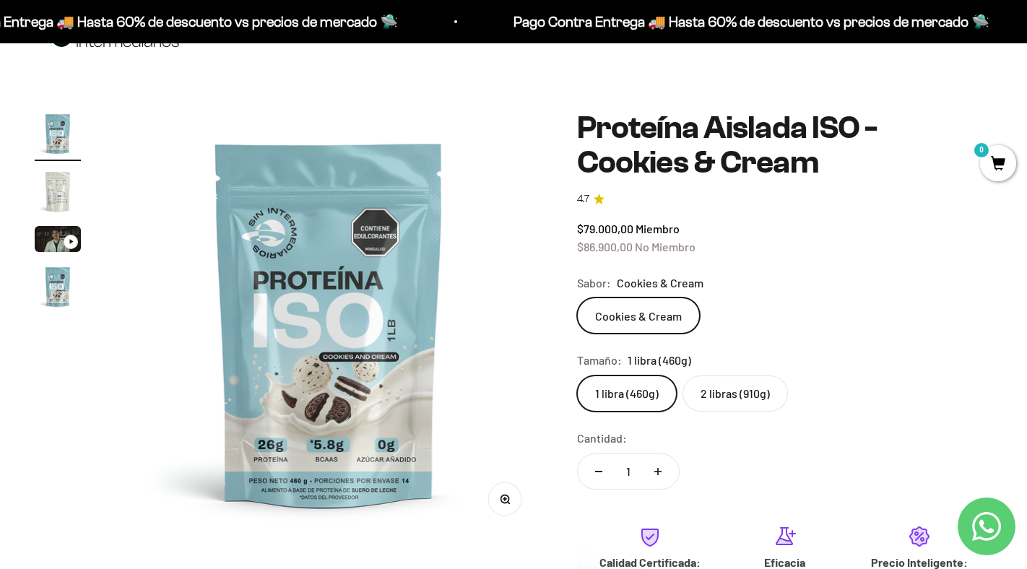
scroll to position [0, 0]
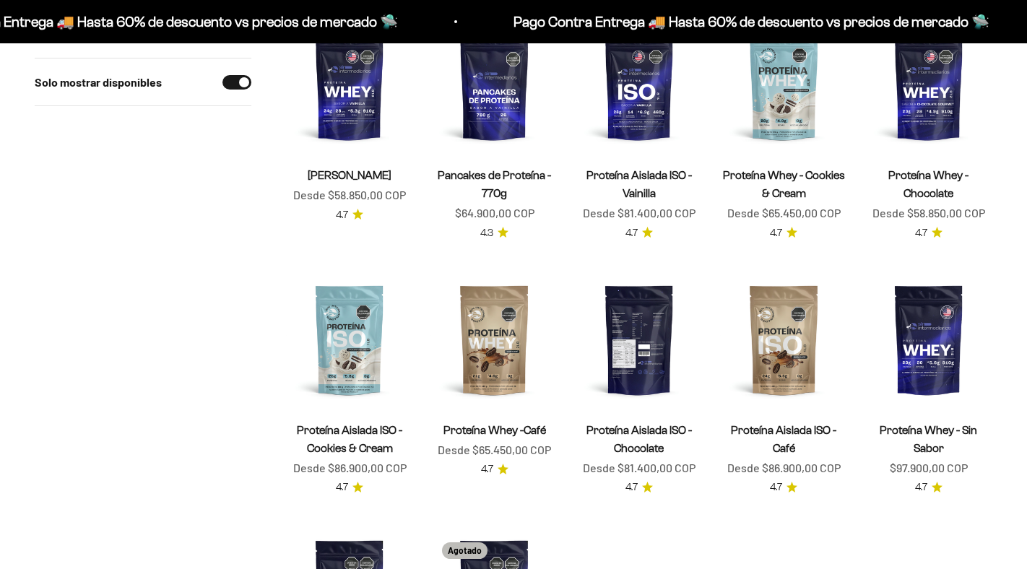
scroll to position [206, 0]
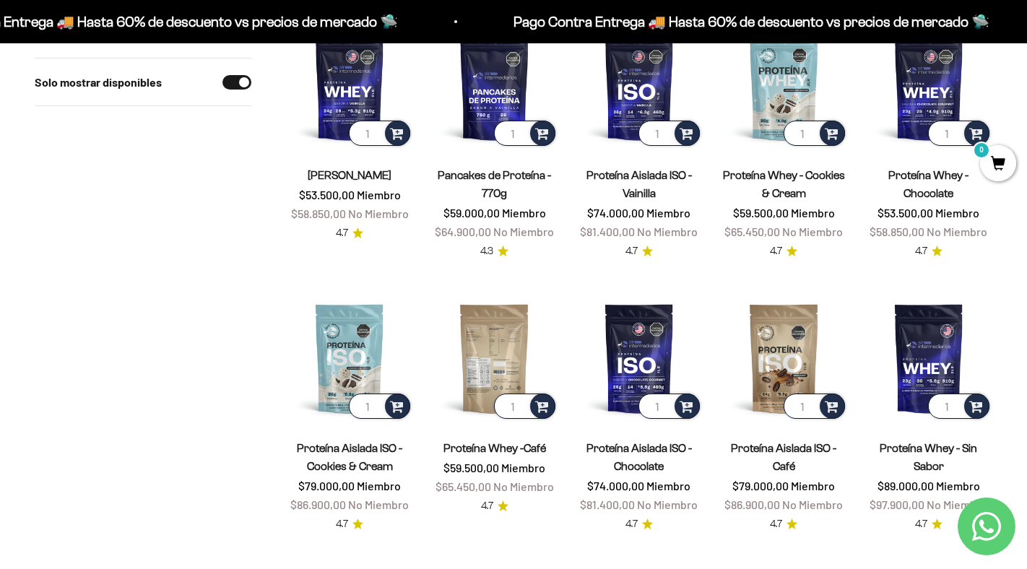
click at [472, 345] on img at bounding box center [493, 358] width 127 height 127
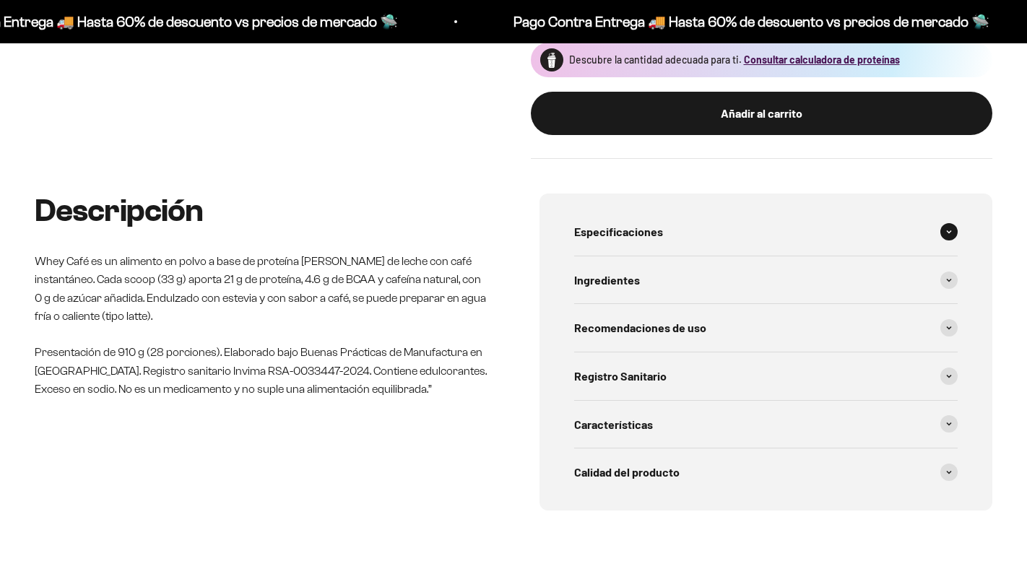
scroll to position [0, 1194]
click at [636, 243] on div "Especificaciones" at bounding box center [765, 232] width 383 height 48
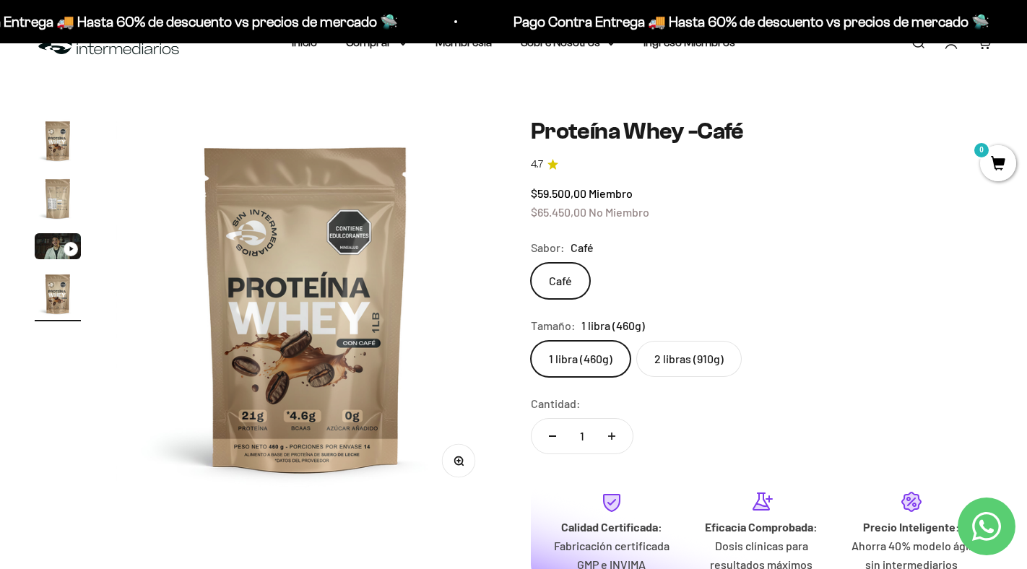
scroll to position [0, 0]
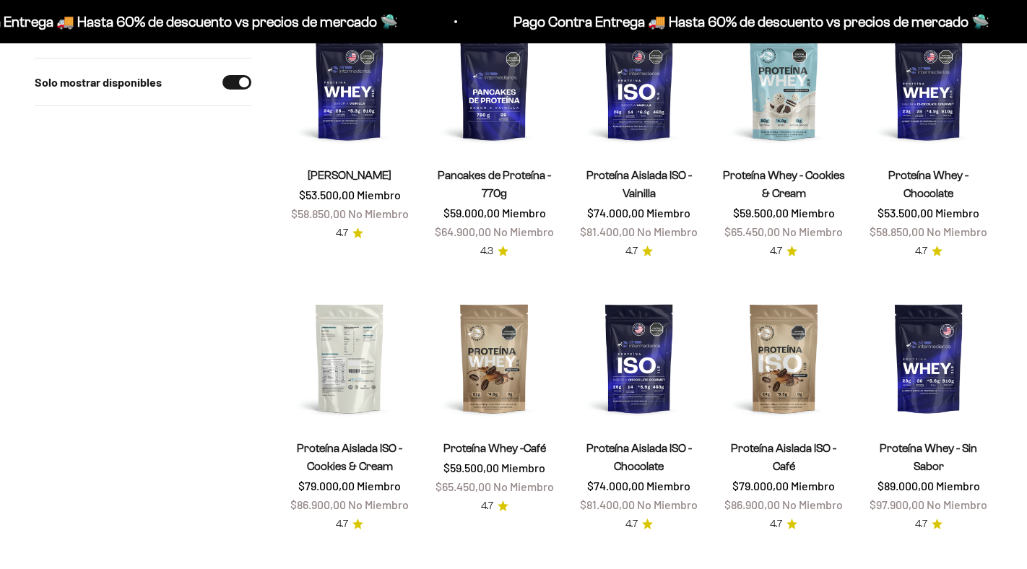
click at [356, 323] on img at bounding box center [349, 358] width 127 height 127
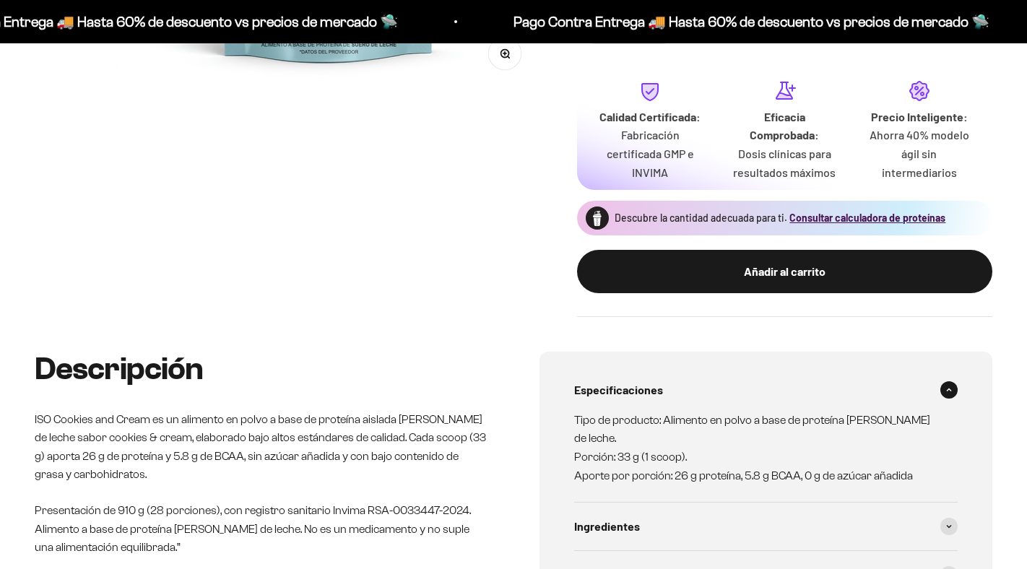
scroll to position [531, 0]
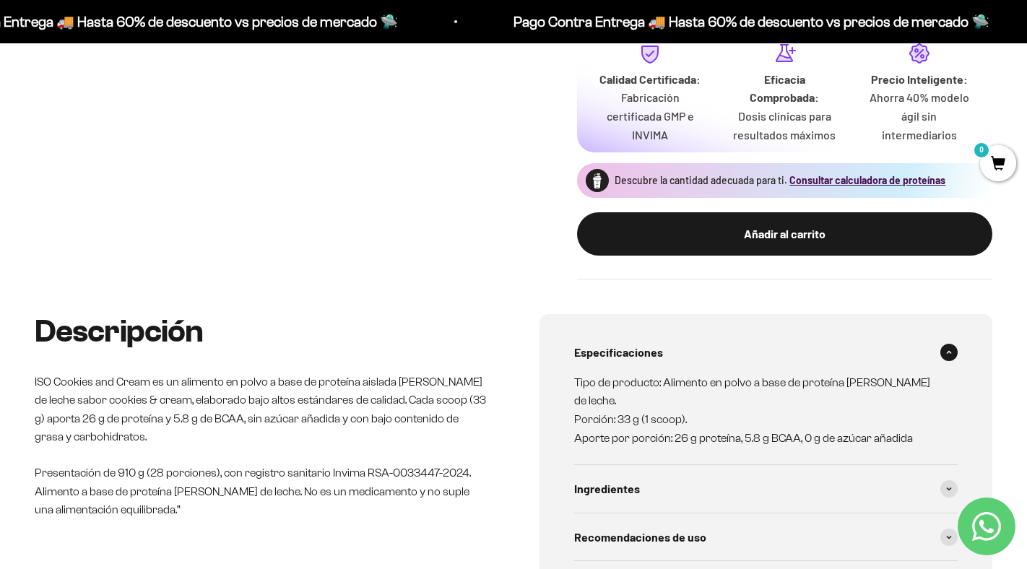
click at [794, 394] on p "Tipo de producto: Alimento en polvo a base de proteína [PERSON_NAME] de leche. …" at bounding box center [757, 410] width 366 height 74
click at [711, 465] on div "Ingredientes" at bounding box center [765, 489] width 383 height 48
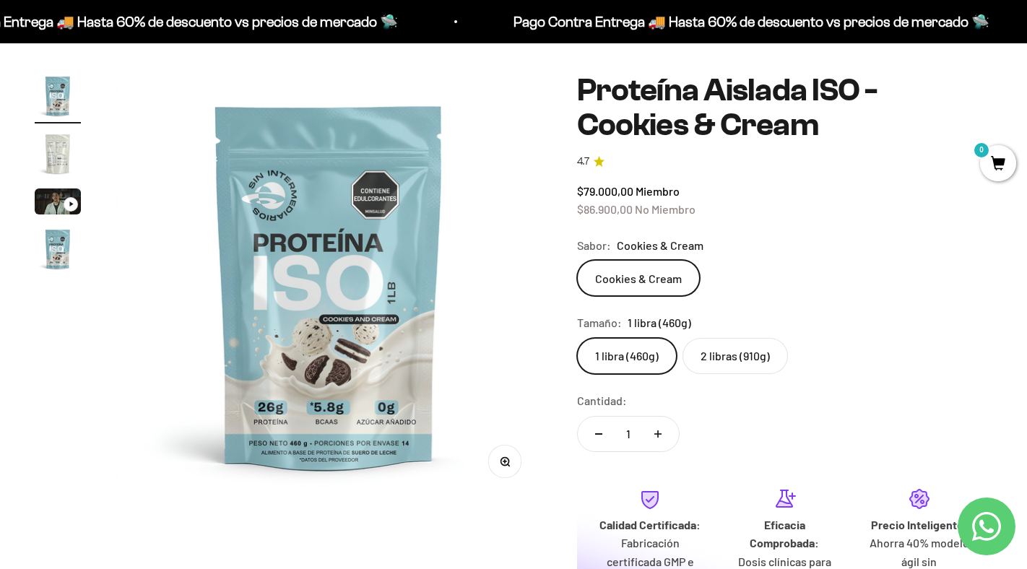
scroll to position [0, 0]
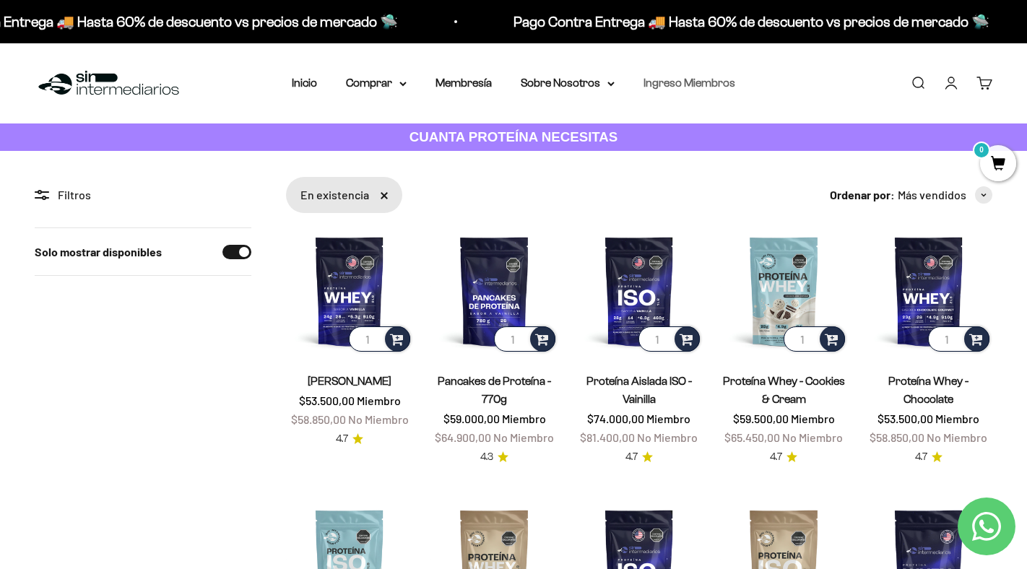
click at [688, 81] on link "Ingreso Miembros" at bounding box center [689, 83] width 92 height 12
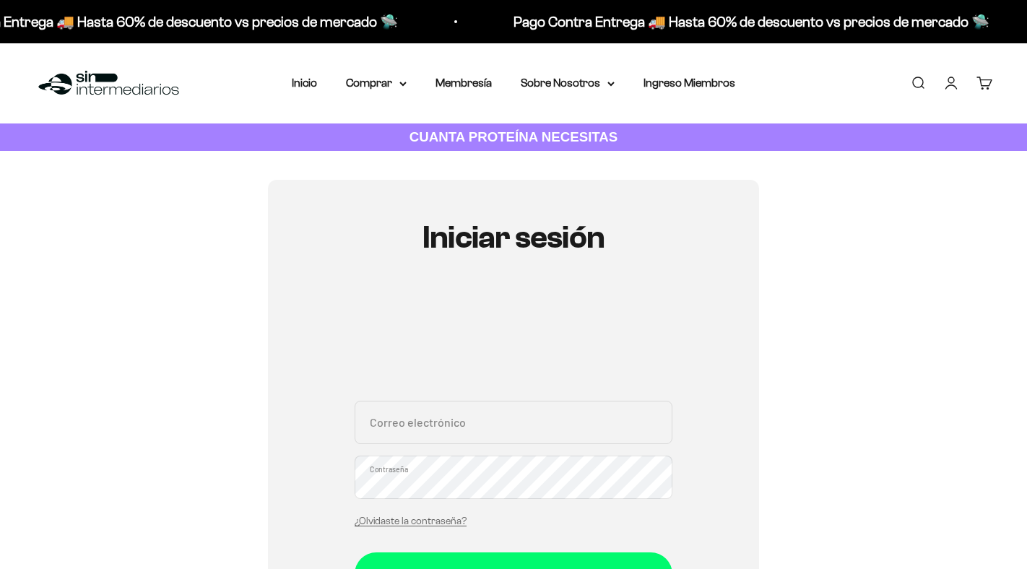
click at [736, 365] on div "Iniciar sesión Correo electrónico Contraseña ¿Olvidaste la contraseña? Iniciar …" at bounding box center [513, 459] width 491 height 559
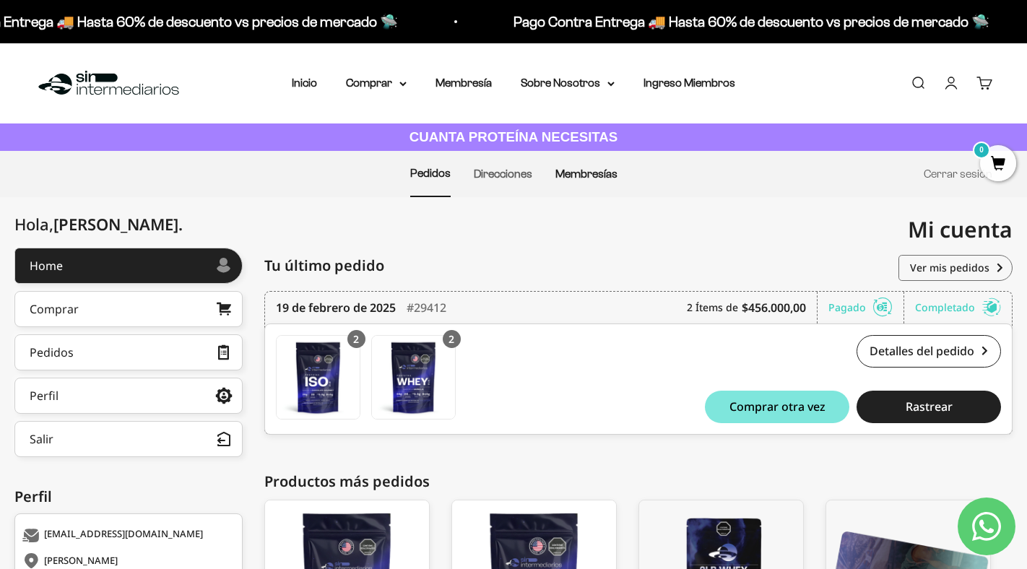
click at [582, 169] on link "Membresías" at bounding box center [586, 174] width 62 height 12
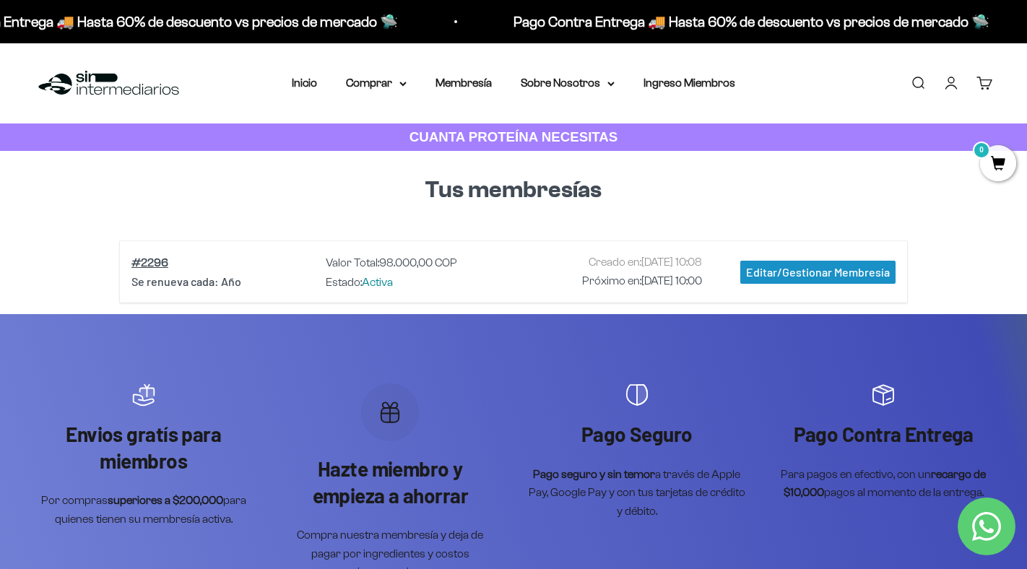
click at [854, 268] on div "Editar/Gestionar Membresía" at bounding box center [817, 272] width 155 height 23
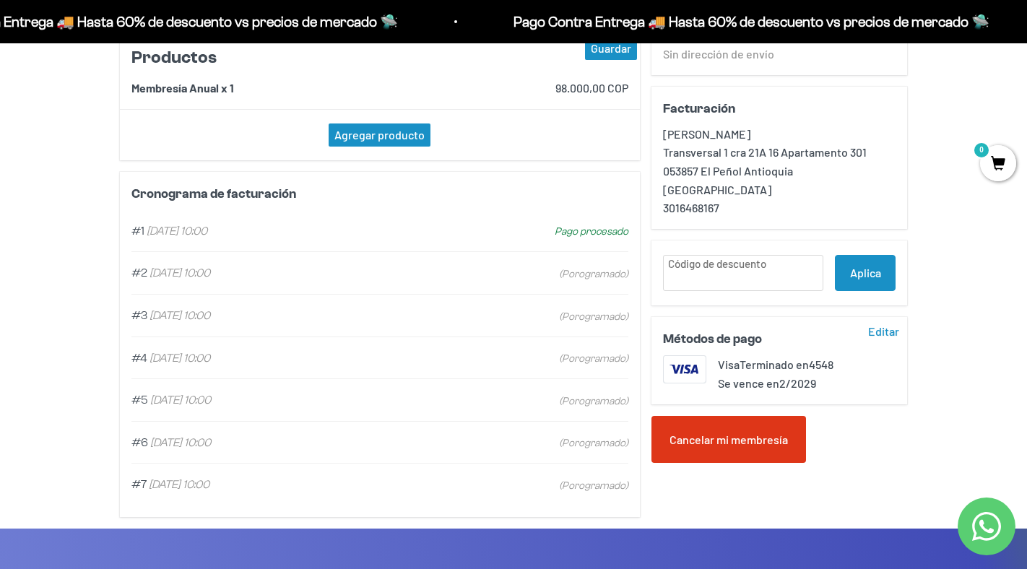
scroll to position [309, 0]
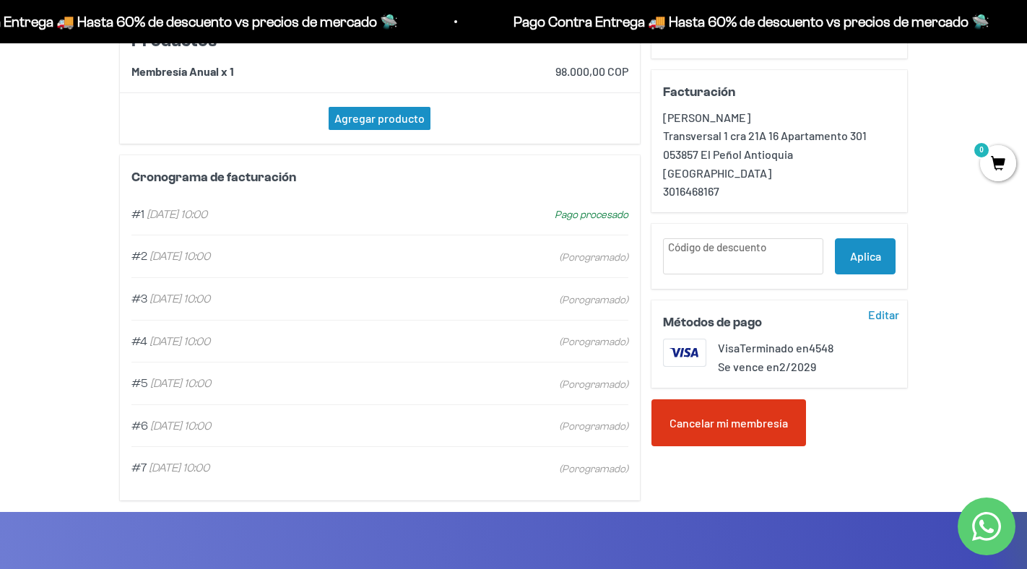
click at [751, 437] on div "Cancelar mi membresía" at bounding box center [728, 423] width 155 height 48
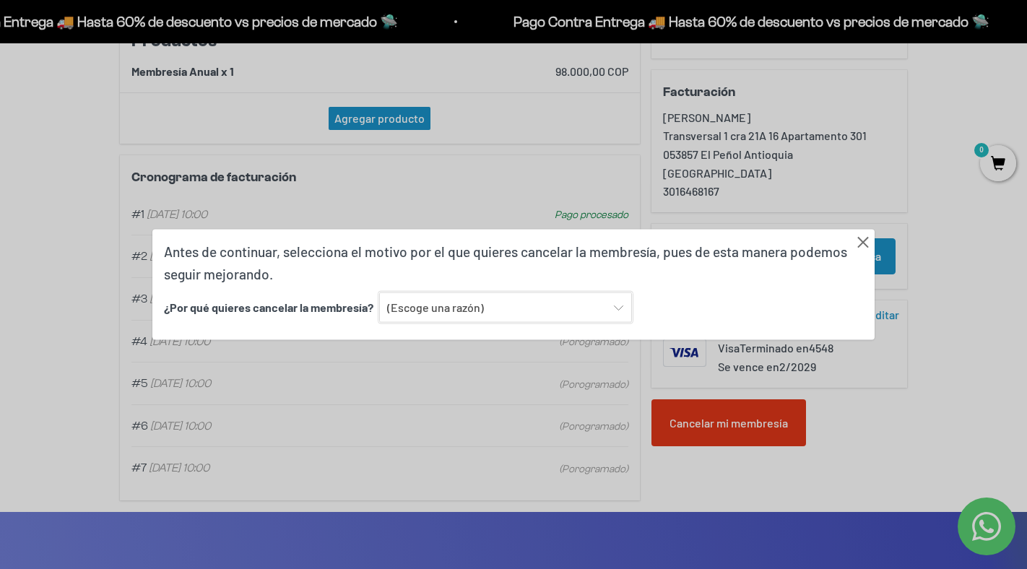
click at [552, 308] on select "(Escoge una razón) Encontré una opción con mejor sabor y variedad Encontré una …" at bounding box center [505, 307] width 253 height 30
select select "Prefiero una alimentación sin suplementos ni proteínas"
click at [379, 292] on select "(Escoge una razón) Encontré una opción con mejor sabor y variedad Encontré una …" at bounding box center [505, 307] width 253 height 30
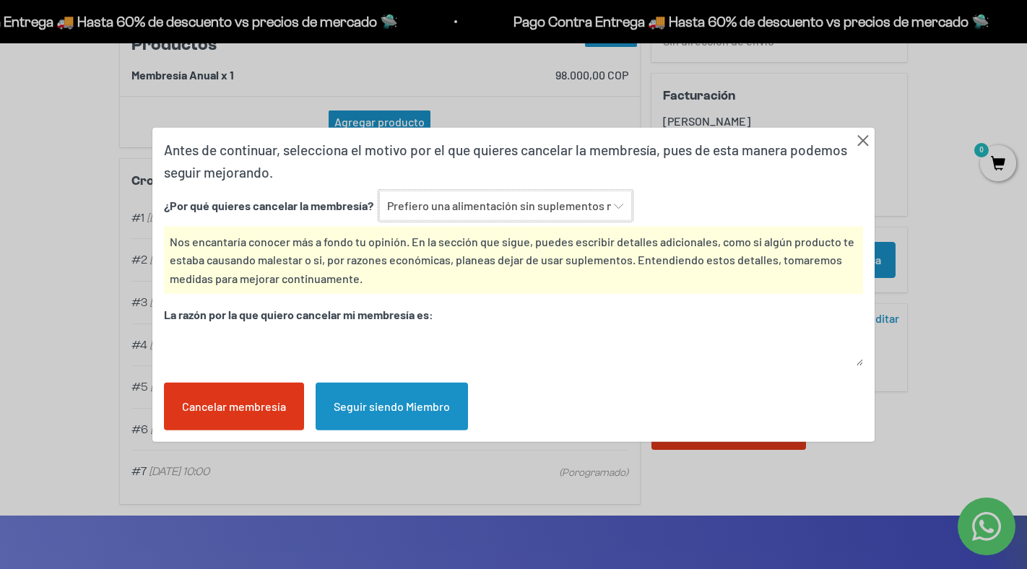
scroll to position [305, 0]
click at [533, 333] on textarea at bounding box center [513, 347] width 699 height 37
click at [524, 343] on textarea at bounding box center [513, 347] width 699 height 37
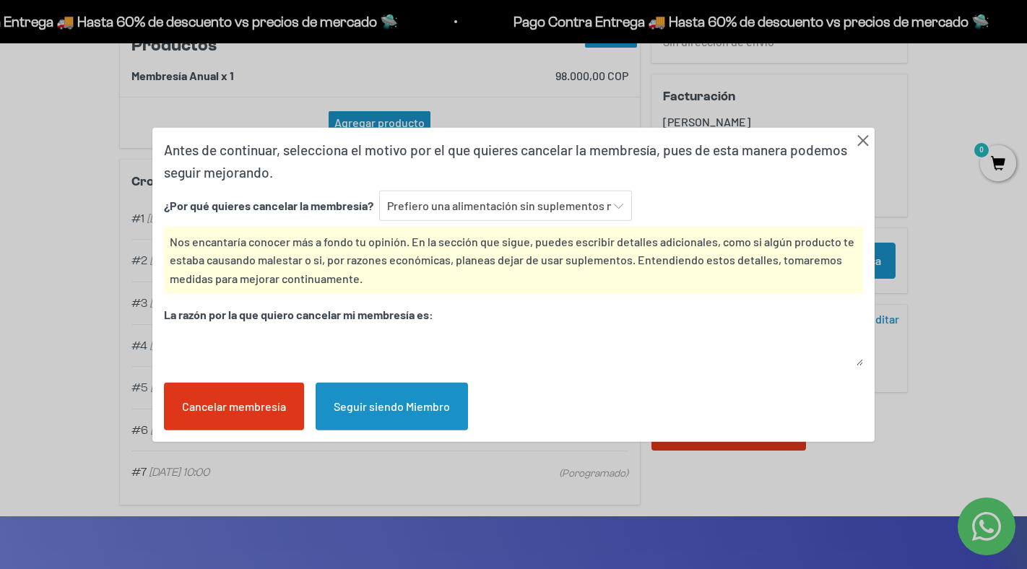
click at [524, 343] on textarea at bounding box center [513, 347] width 699 height 37
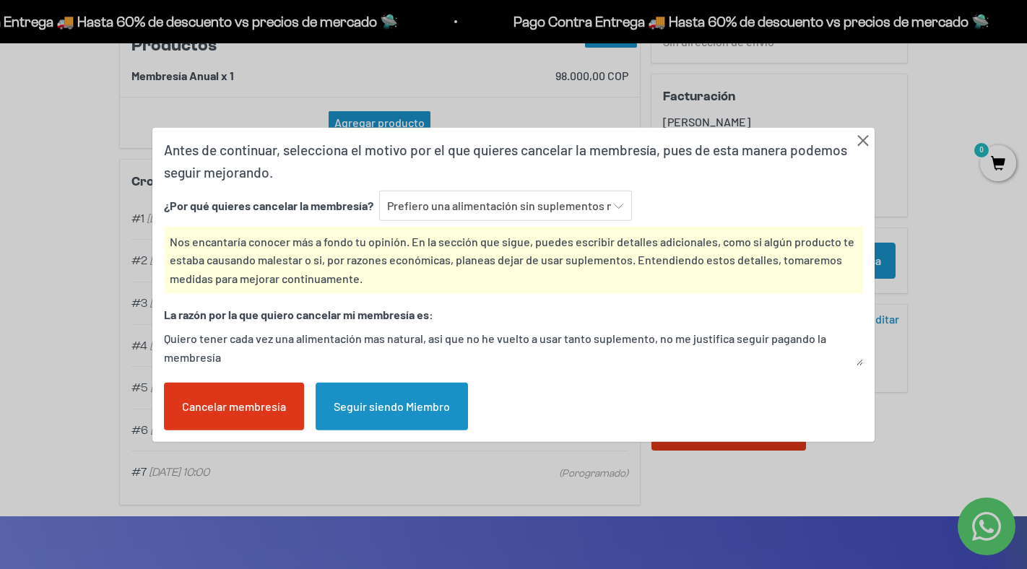
type textarea "Quiero tener cada vez una alimentación mas natural, asi que no he vuelto a usar…"
click at [285, 406] on div "Cancelar membresía" at bounding box center [234, 407] width 140 height 48
